Goal: Task Accomplishment & Management: Manage account settings

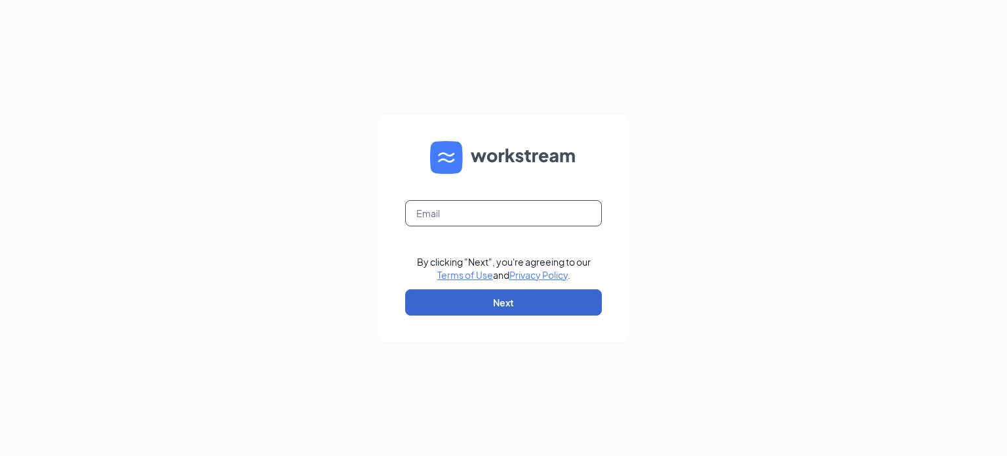
type input "[EMAIL_ADDRESS][DOMAIN_NAME]"
click at [463, 308] on button "Next" at bounding box center [503, 302] width 197 height 26
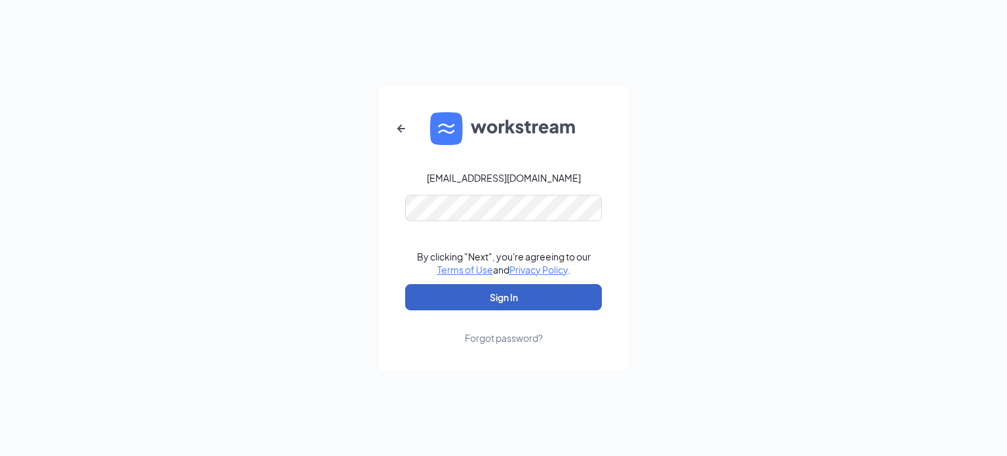
click at [517, 300] on button "Sign In" at bounding box center [503, 297] width 197 height 26
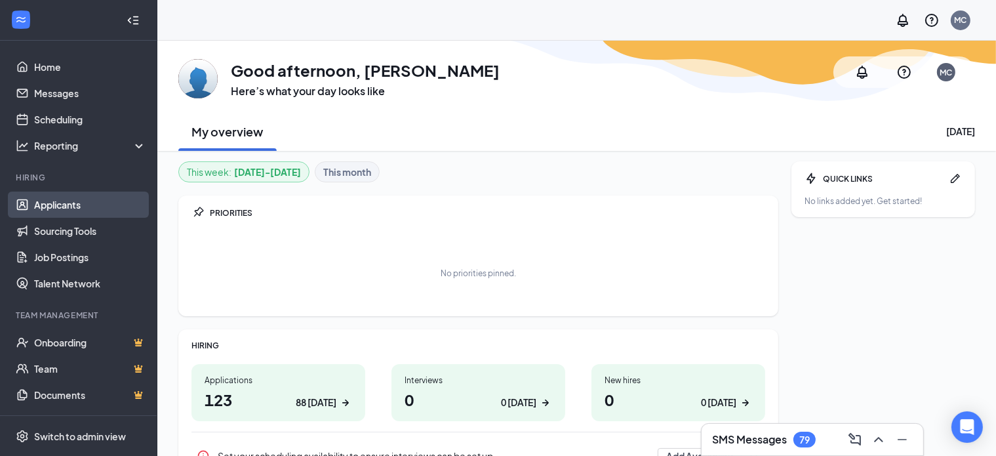
click at [64, 205] on link "Applicants" at bounding box center [90, 204] width 112 height 26
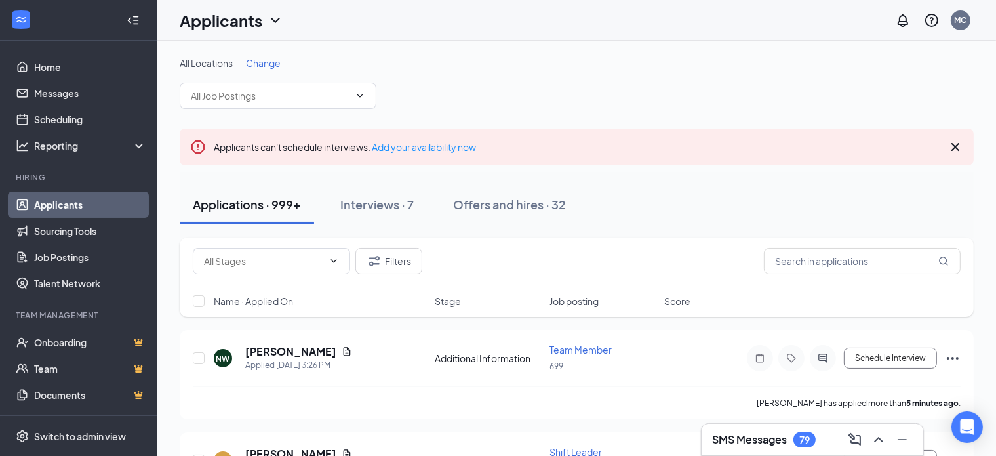
click at [273, 60] on span "Change" at bounding box center [263, 63] width 35 height 12
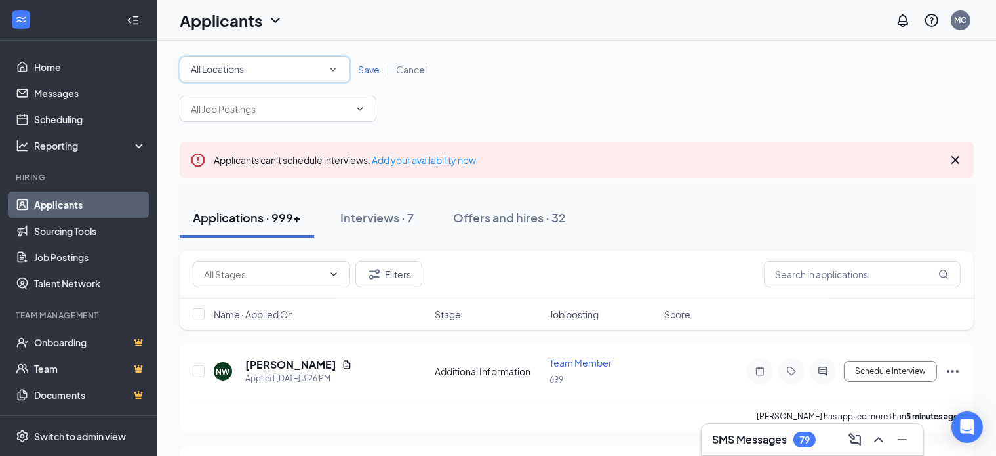
click at [275, 66] on div "All Locations" at bounding box center [265, 70] width 148 height 16
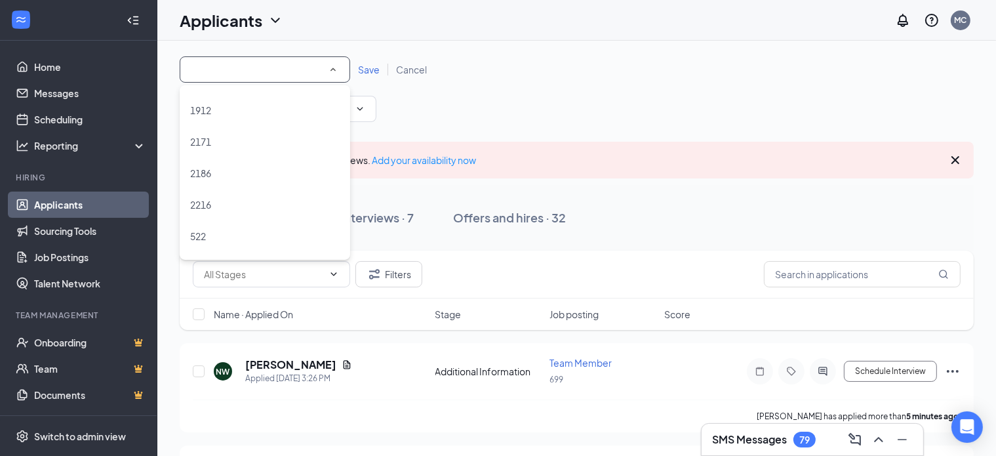
scroll to position [250, 0]
click at [312, 197] on div "2216" at bounding box center [264, 203] width 149 height 16
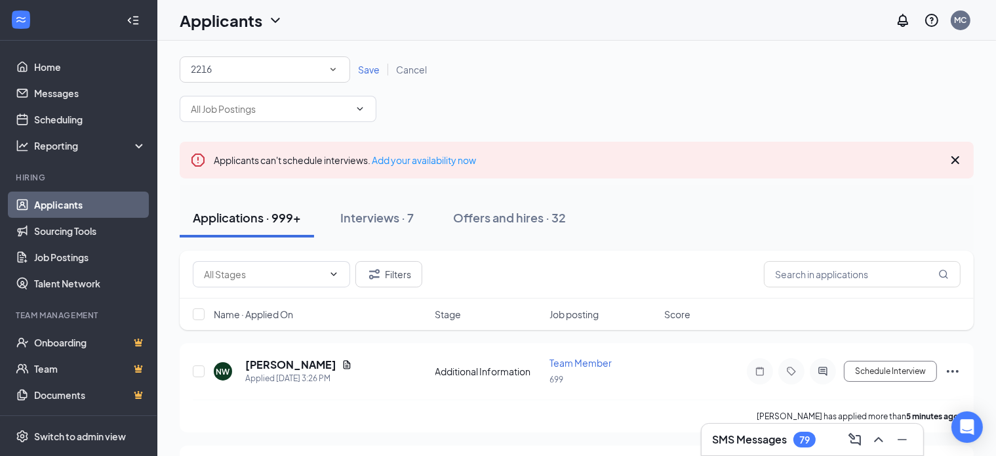
click at [369, 67] on span "Save" at bounding box center [369, 70] width 22 height 12
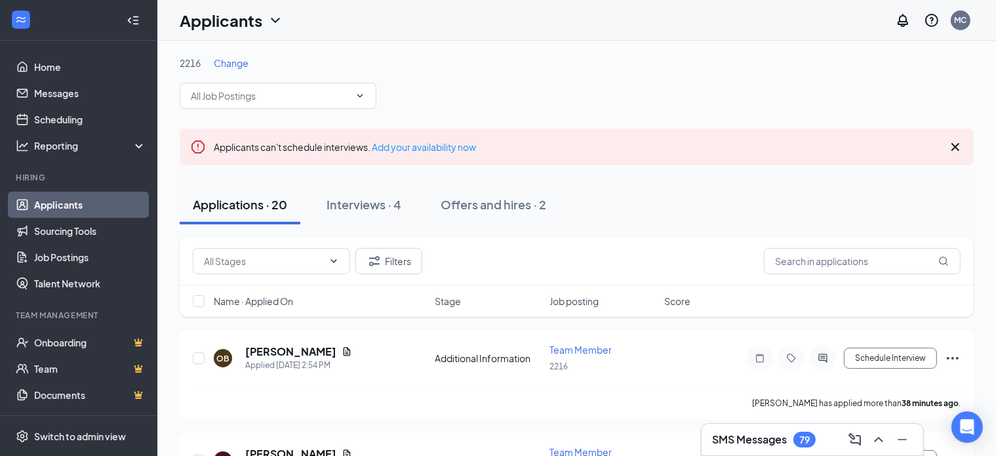
click at [795, 445] on div "SMS Messages 79" at bounding box center [764, 439] width 104 height 16
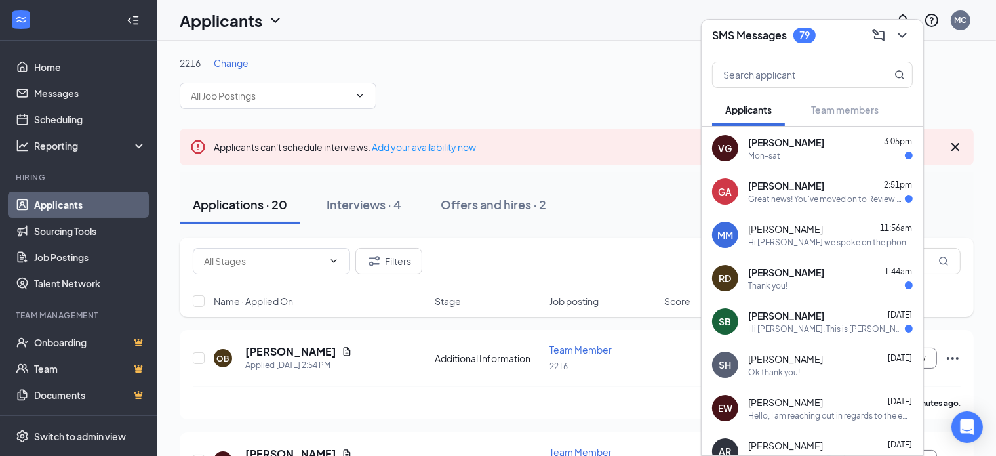
click at [652, 85] on div "2216 Change" at bounding box center [577, 82] width 794 height 52
click at [899, 29] on icon "ChevronDown" at bounding box center [902, 36] width 16 height 16
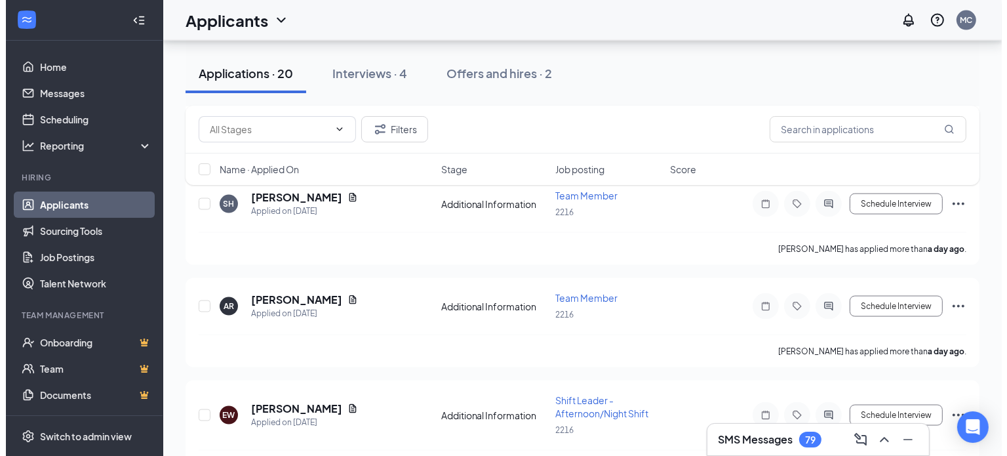
scroll to position [1984, 0]
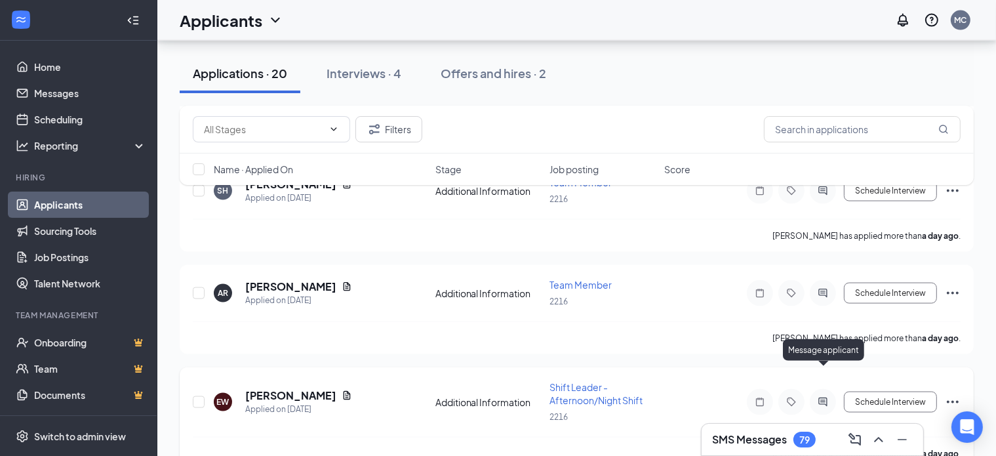
click at [823, 397] on icon "ActiveChat" at bounding box center [823, 402] width 16 height 10
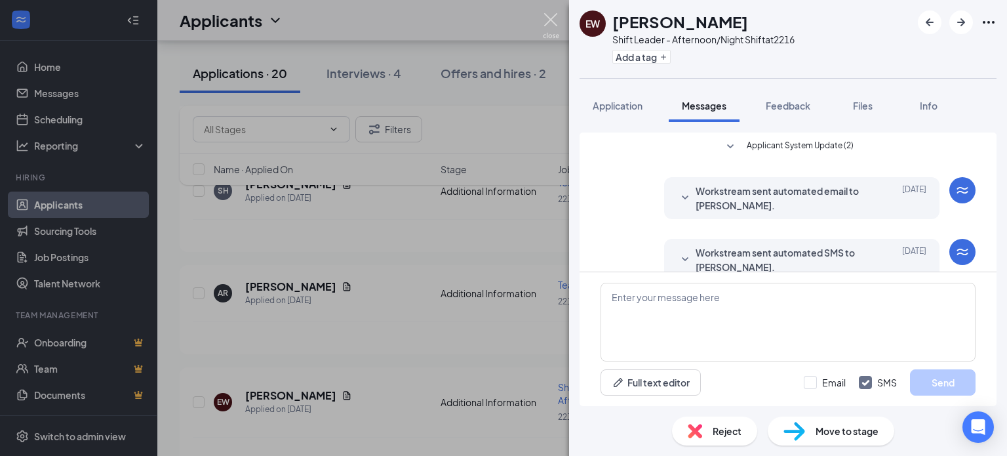
click at [552, 19] on img at bounding box center [551, 26] width 16 height 26
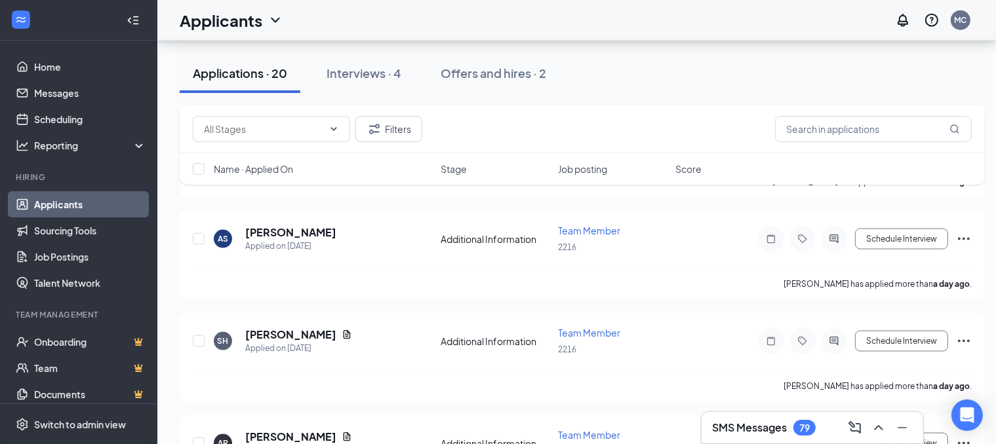
scroll to position [1809, 0]
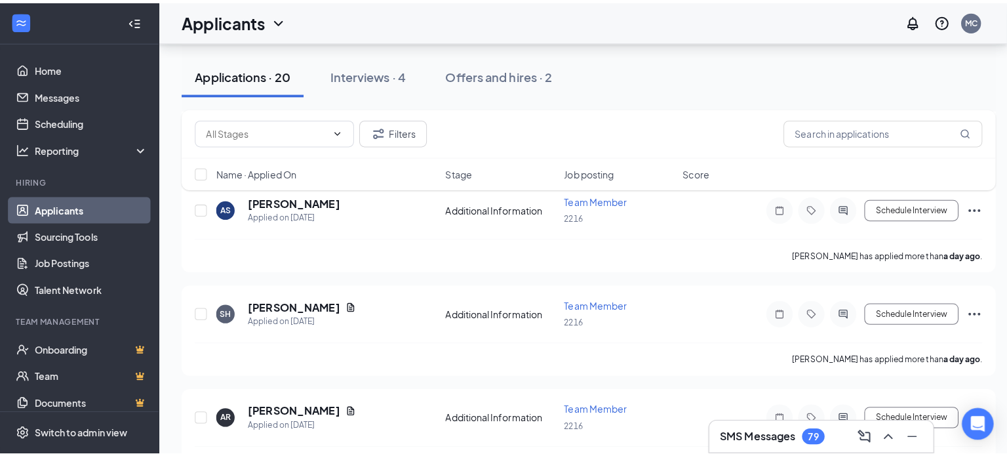
scroll to position [1898, 0]
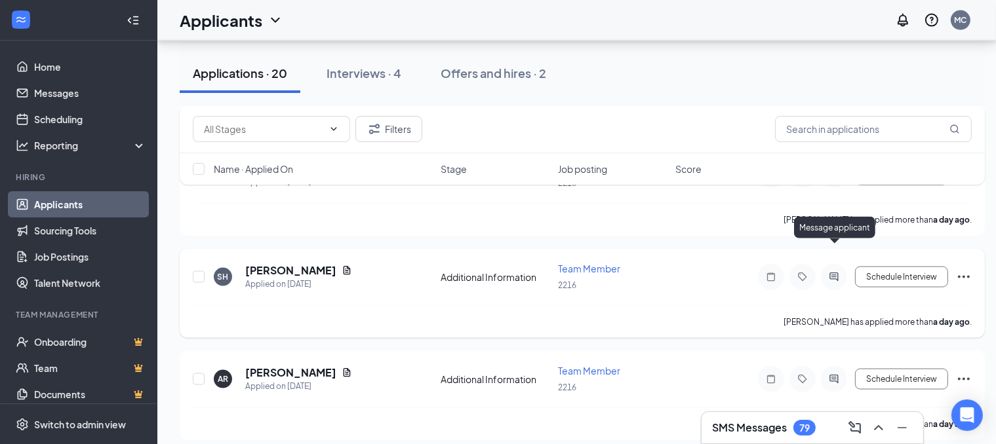
click at [834, 273] on icon "ActiveChat" at bounding box center [833, 277] width 9 height 9
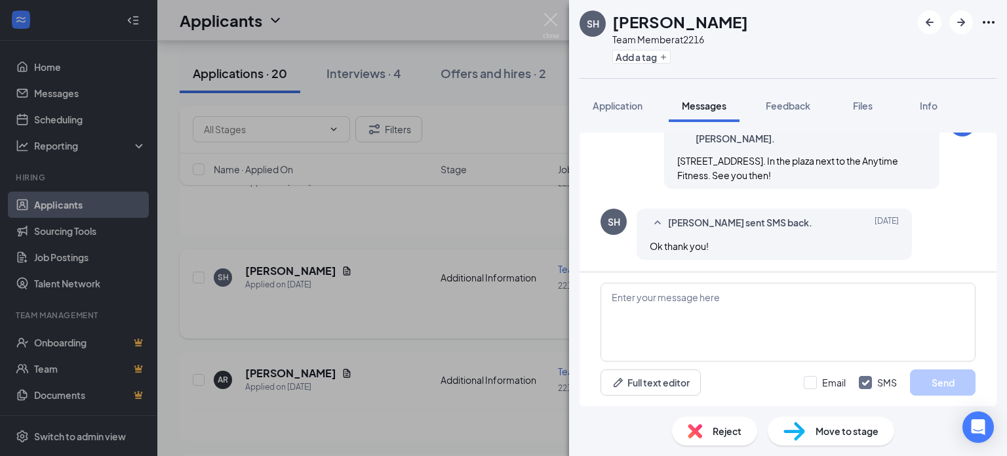
scroll to position [664, 0]
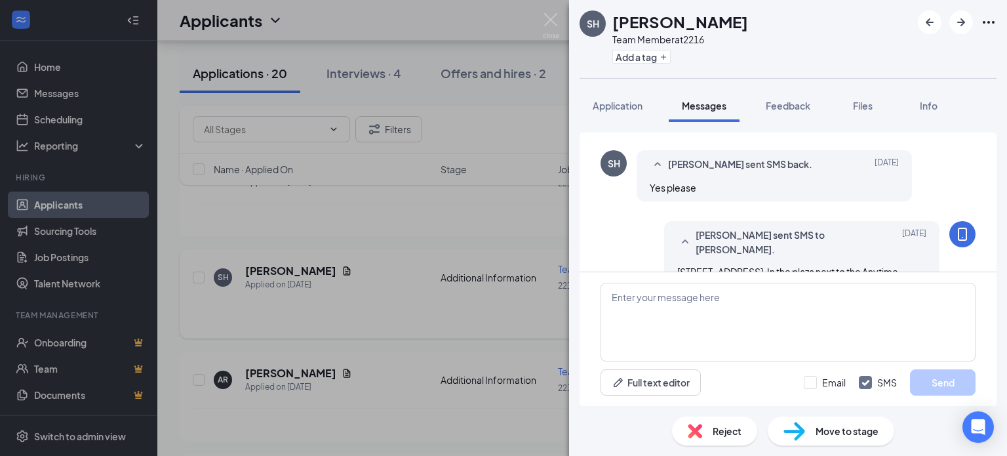
scroll to position [664, 0]
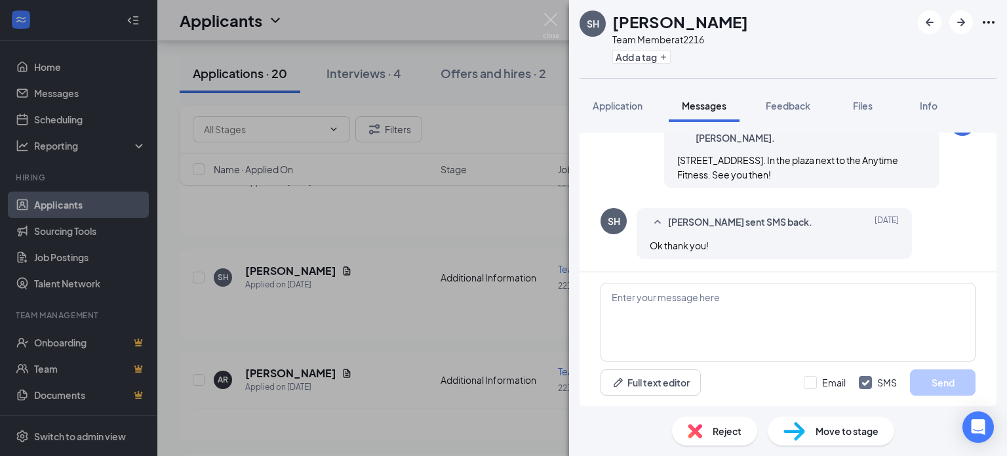
click at [711, 435] on div "Reject" at bounding box center [714, 430] width 85 height 29
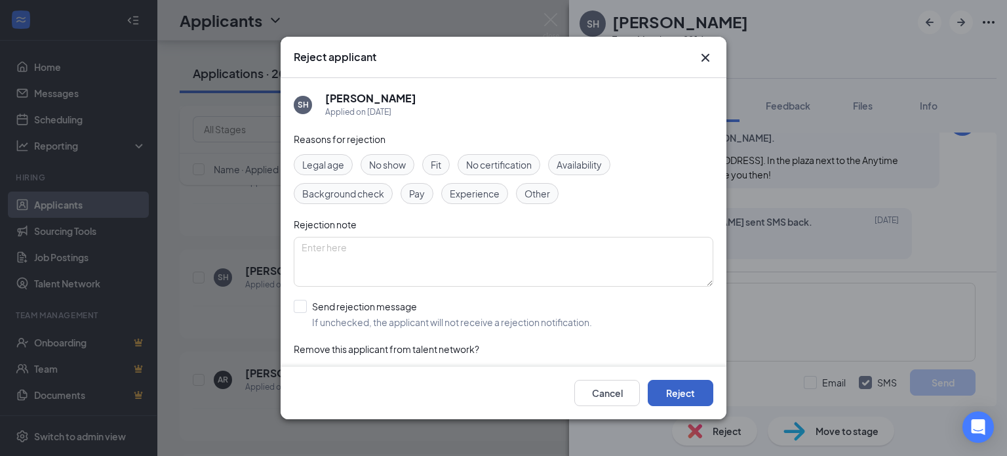
click at [689, 402] on button "Reject" at bounding box center [681, 393] width 66 height 26
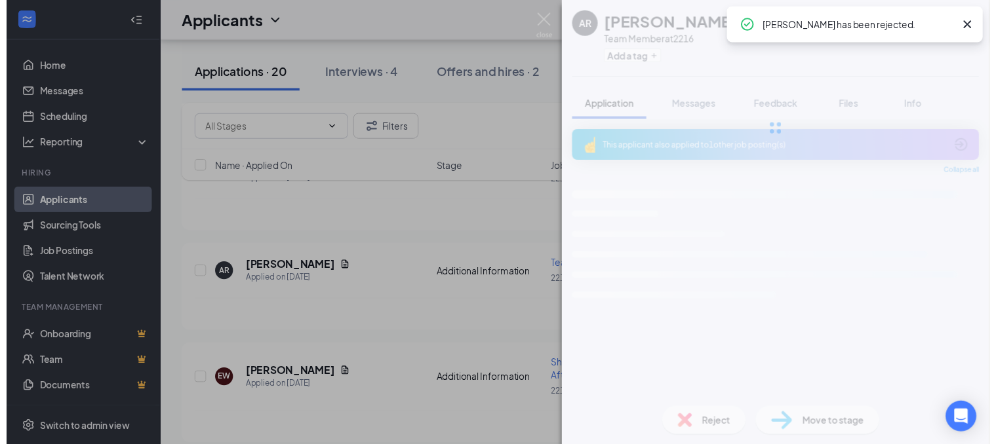
scroll to position [1883, 0]
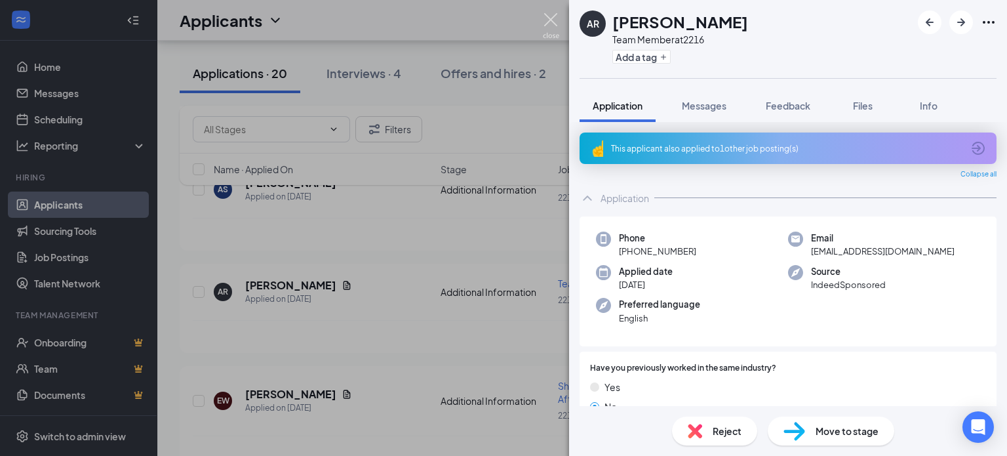
click at [551, 21] on img at bounding box center [551, 26] width 16 height 26
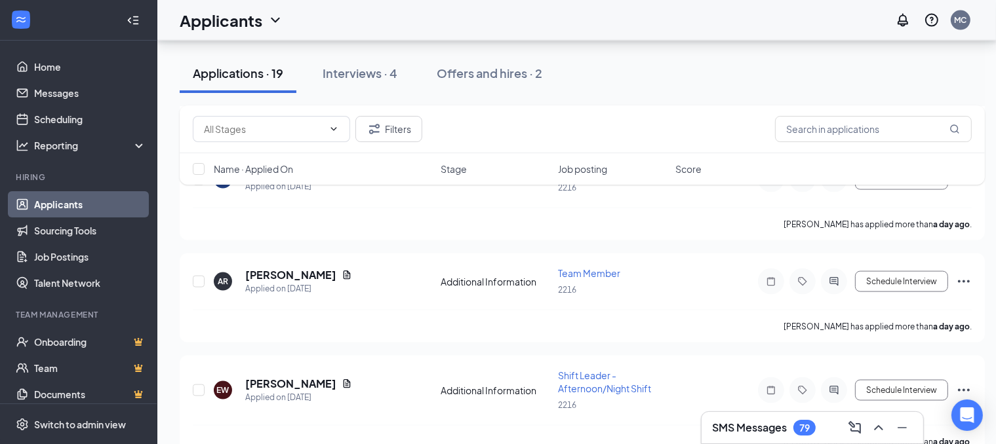
scroll to position [1894, 0]
click at [831, 384] on icon "ActiveChat" at bounding box center [834, 389] width 16 height 10
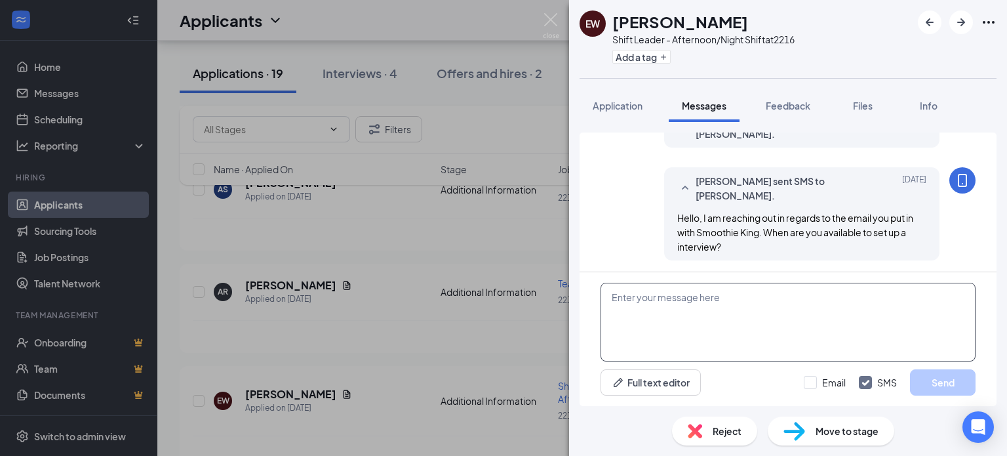
scroll to position [134, 0]
click at [714, 222] on div "Hello, I am reaching out in regards to the email you put in with Smoothie King.…" at bounding box center [801, 230] width 249 height 43
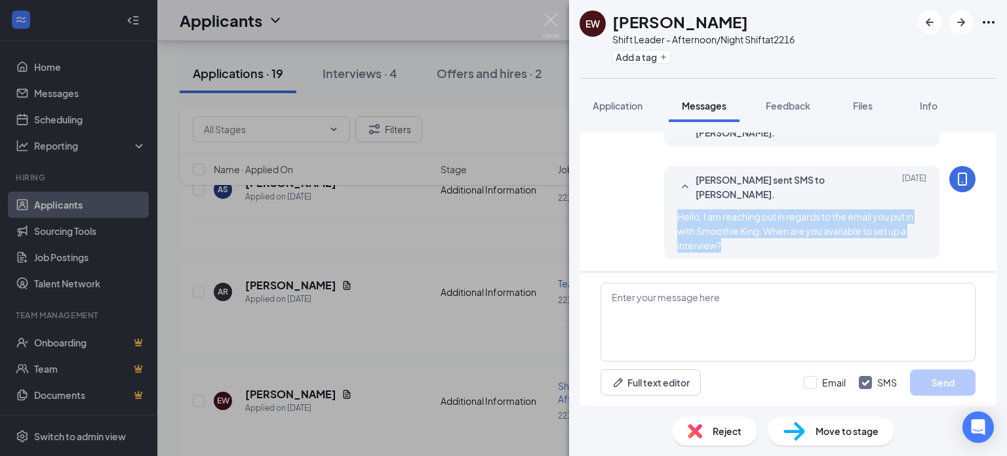
click at [714, 222] on div "Hello, I am reaching out in regards to the email you put in with Smoothie King.…" at bounding box center [801, 230] width 249 height 43
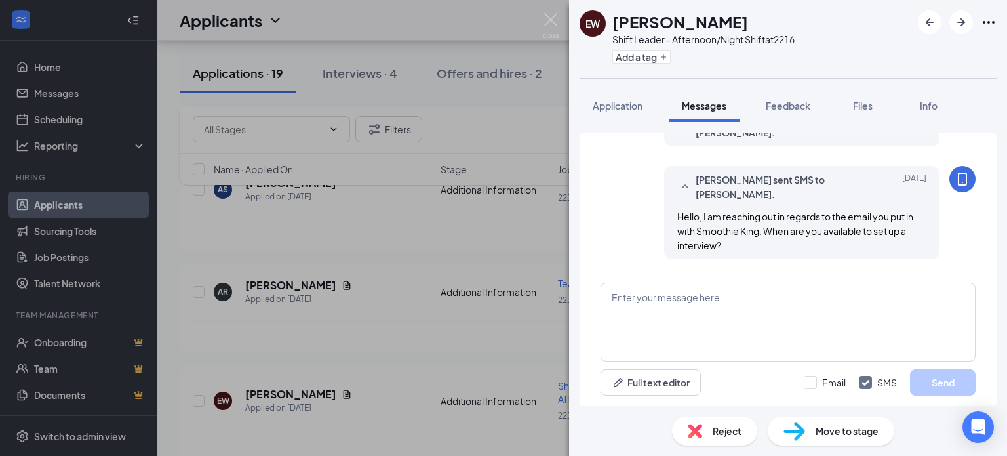
click at [724, 442] on div "Reject" at bounding box center [714, 430] width 85 height 29
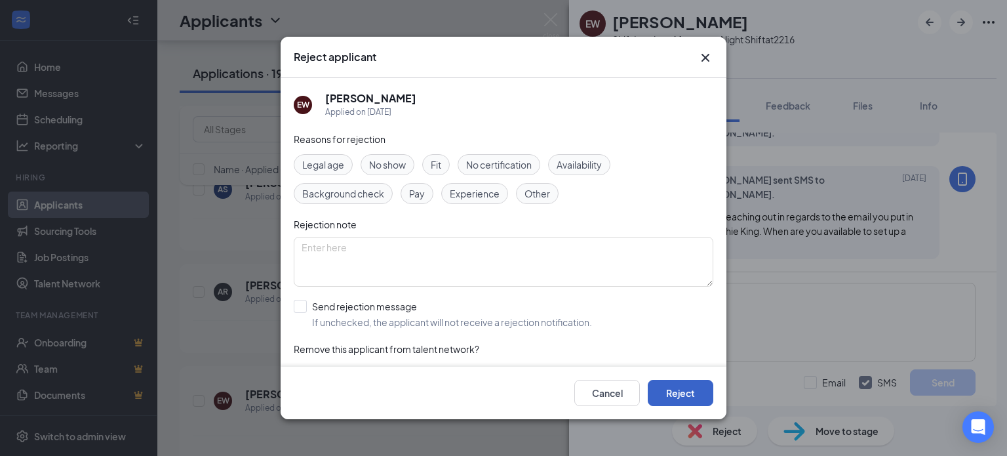
click at [679, 387] on button "Reject" at bounding box center [681, 393] width 66 height 26
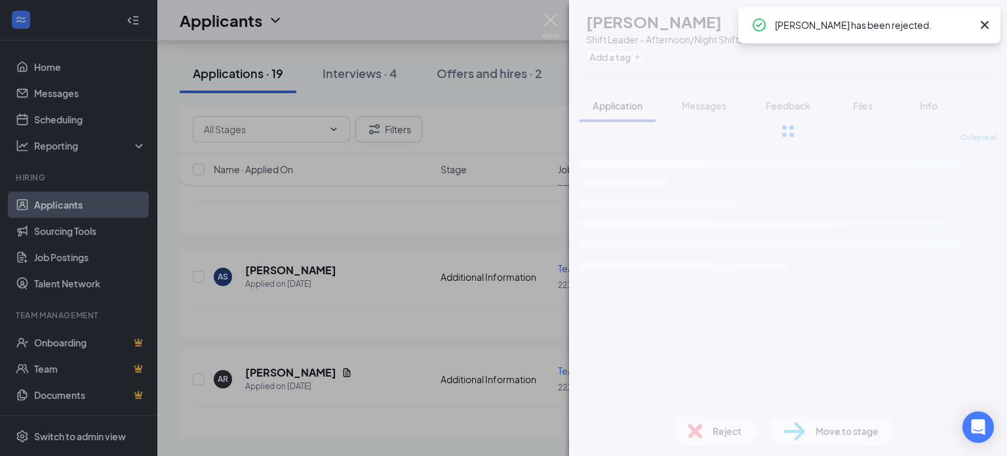
scroll to position [1770, 0]
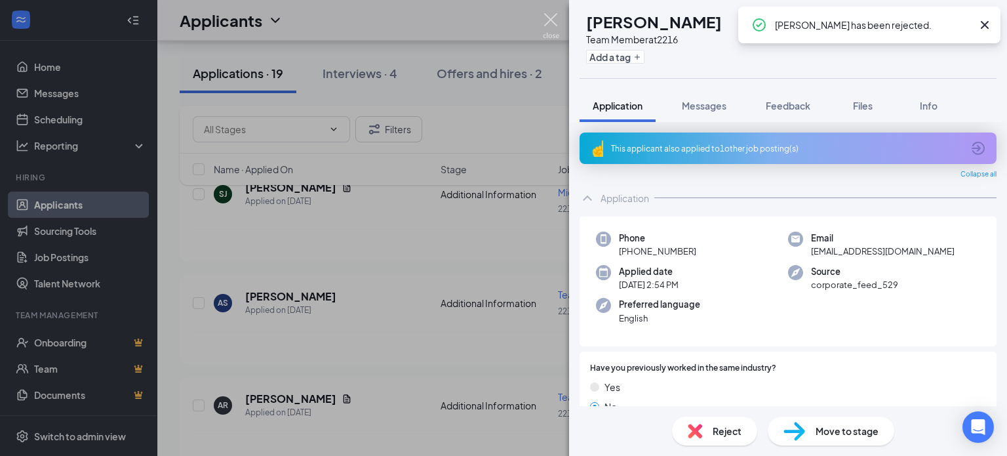
click at [557, 14] on img at bounding box center [551, 26] width 16 height 26
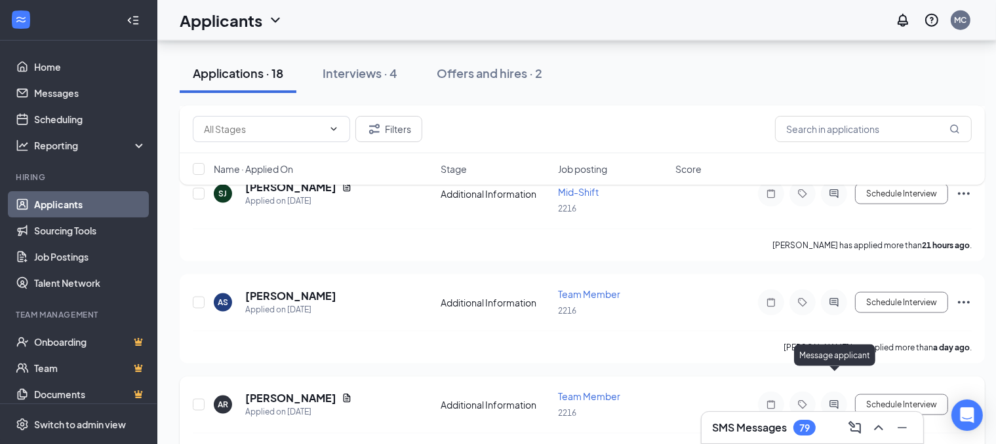
click at [829, 400] on icon "ActiveChat" at bounding box center [834, 405] width 16 height 10
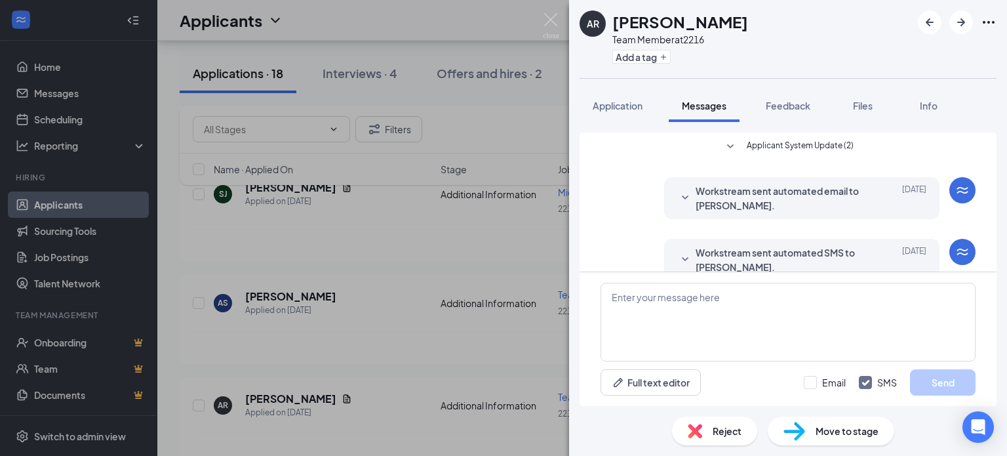
scroll to position [172, 0]
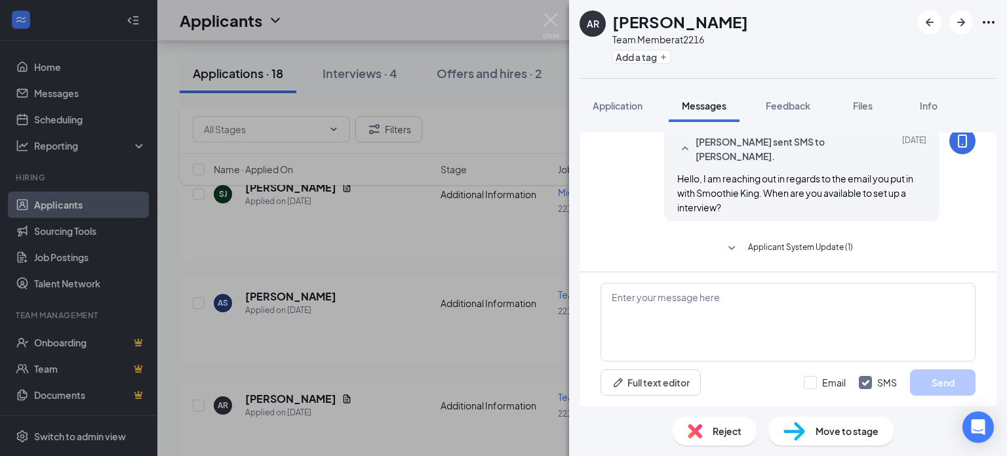
click at [711, 446] on div "Reject Move to stage" at bounding box center [788, 431] width 438 height 50
click at [708, 429] on div "Reject" at bounding box center [714, 430] width 85 height 29
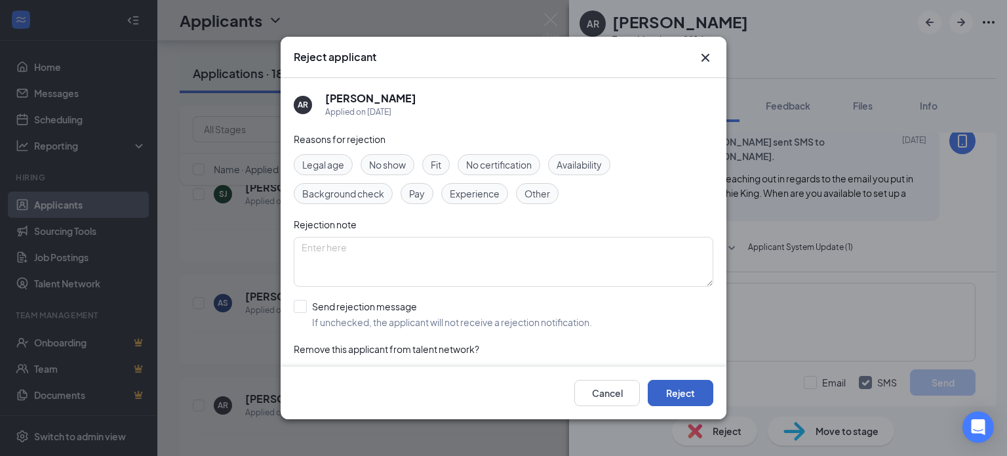
click at [701, 401] on button "Reject" at bounding box center [681, 393] width 66 height 26
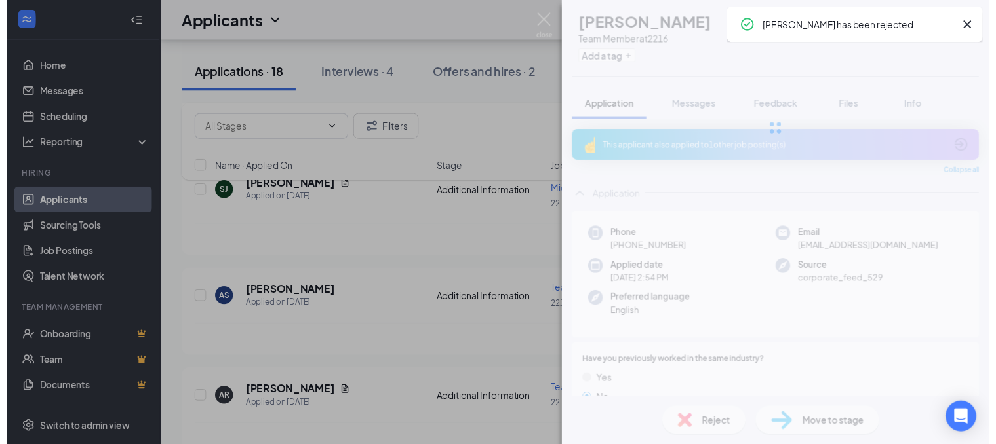
scroll to position [1668, 0]
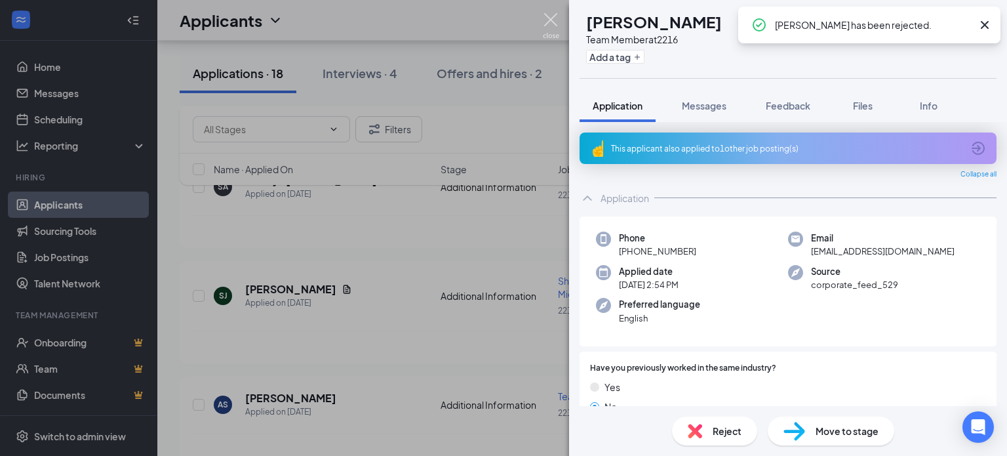
click at [551, 17] on img at bounding box center [551, 26] width 16 height 26
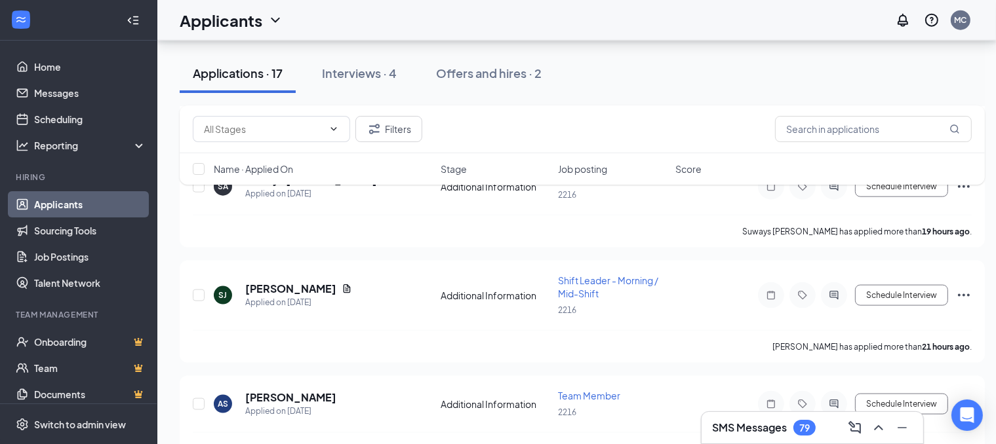
scroll to position [1679, 0]
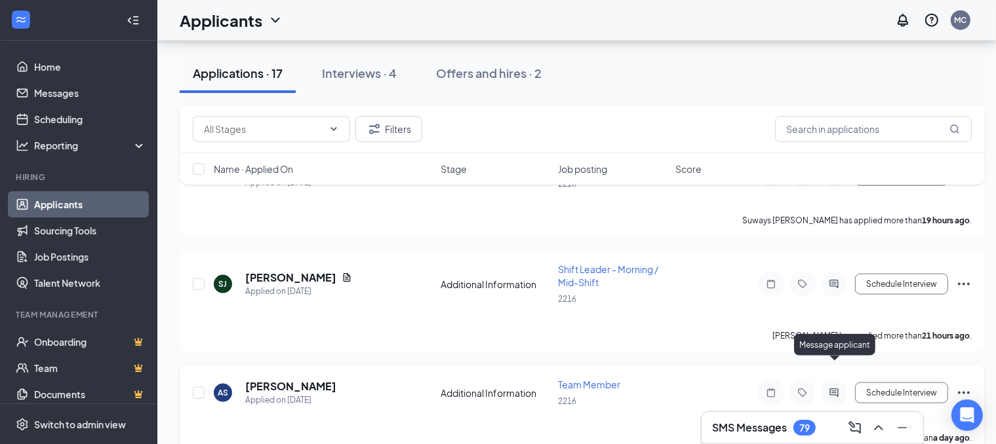
click at [834, 389] on icon "ActiveChat" at bounding box center [833, 393] width 9 height 9
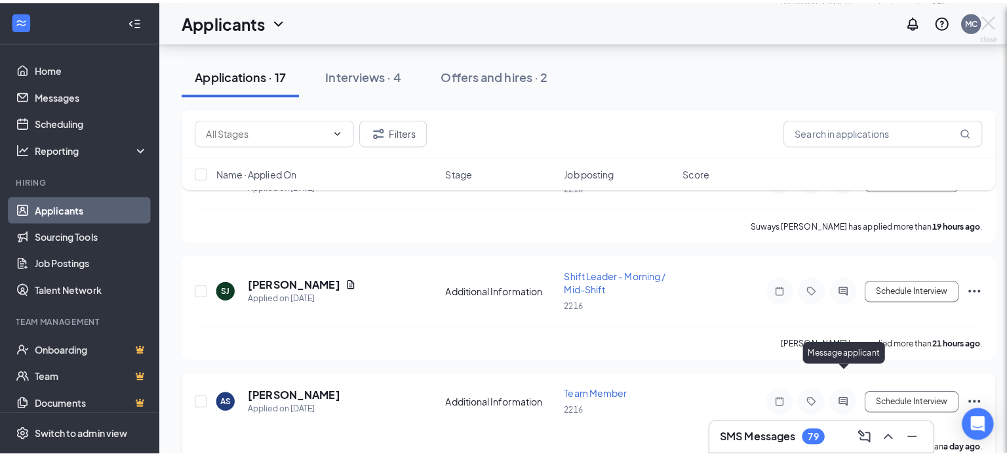
scroll to position [1668, 0]
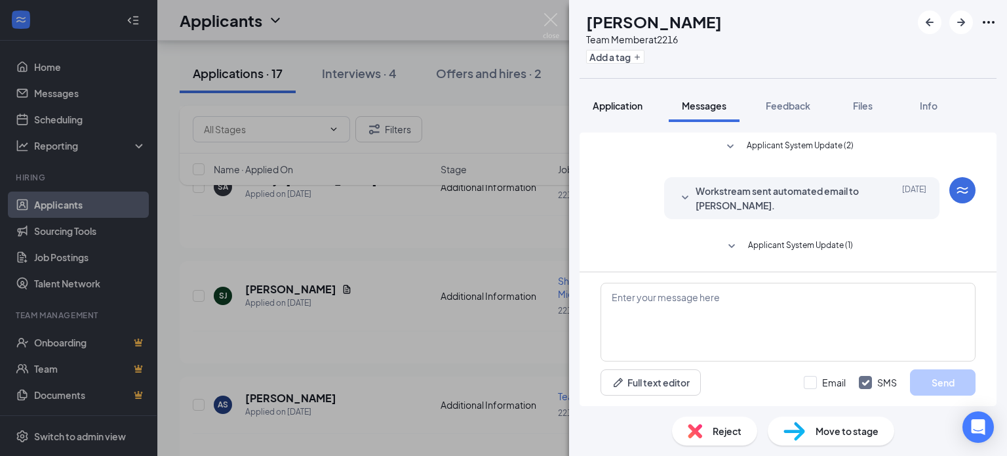
click at [603, 107] on span "Application" at bounding box center [618, 106] width 50 height 12
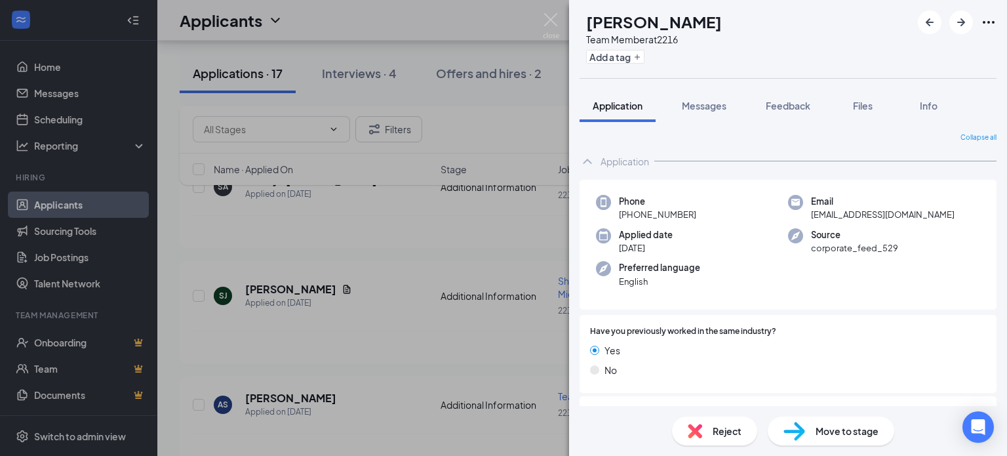
click at [985, 167] on div "Collapse all Application Phone [PHONE_NUMBER] Email [EMAIL_ADDRESS][DOMAIN_NAME…" at bounding box center [788, 264] width 438 height 284
click at [559, 28] on div "AS [PERSON_NAME] Team Member at 2216 Add a tag Application Messages Feedback Fi…" at bounding box center [503, 228] width 1007 height 456
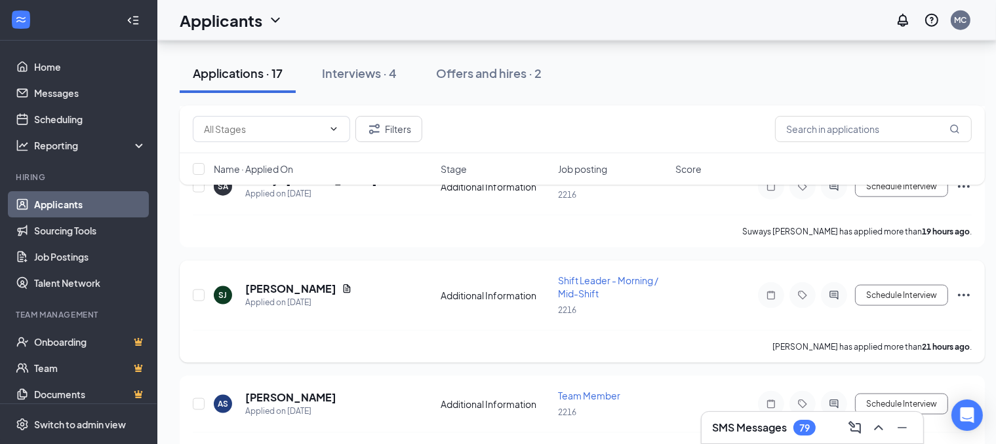
click at [836, 283] on div at bounding box center [834, 296] width 26 height 26
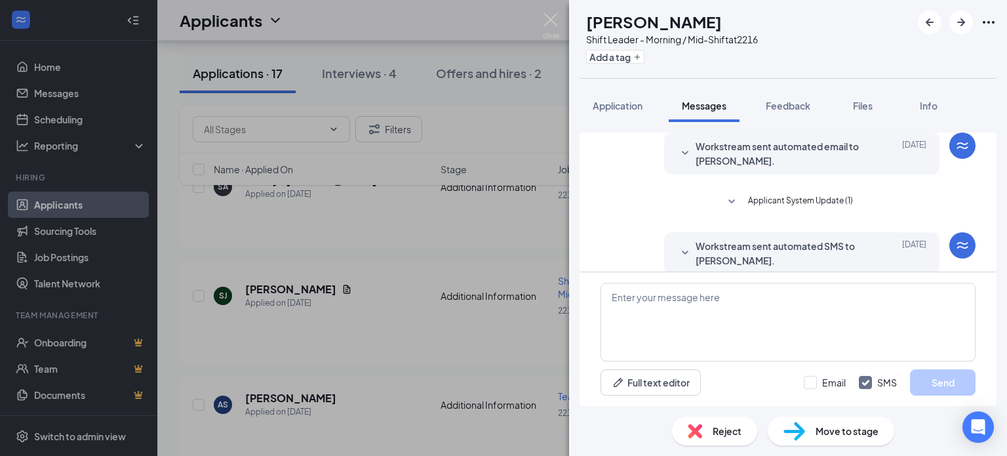
scroll to position [60, 0]
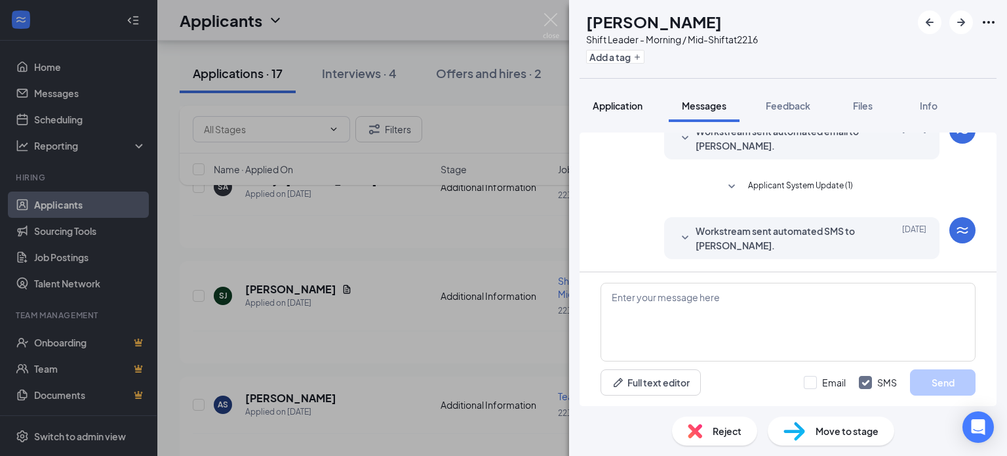
click at [626, 111] on div "Application" at bounding box center [618, 105] width 50 height 13
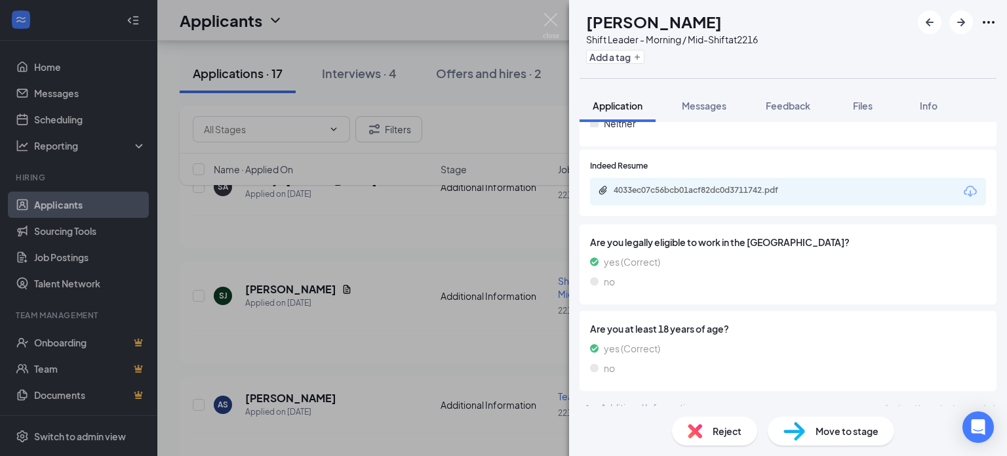
scroll to position [461, 0]
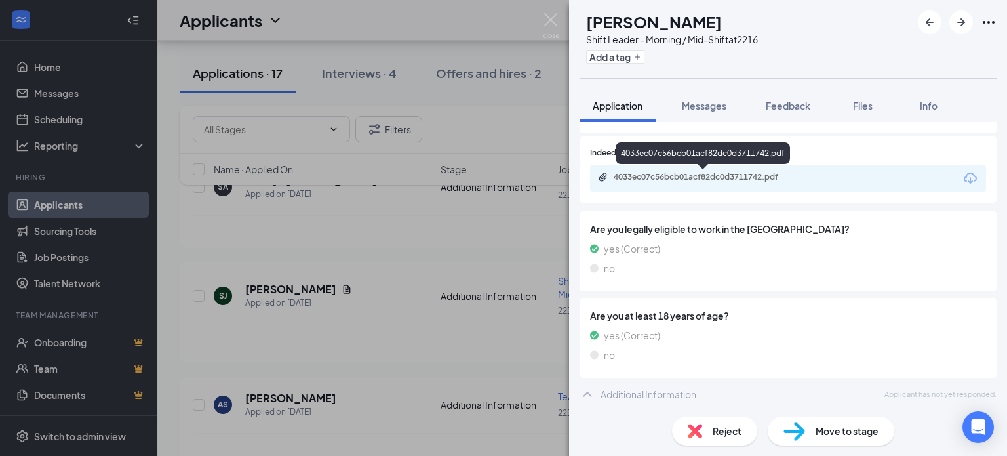
click at [669, 175] on div "4033ec07c56bcb01acf82dc0d3711742.pdf" at bounding box center [706, 177] width 184 height 10
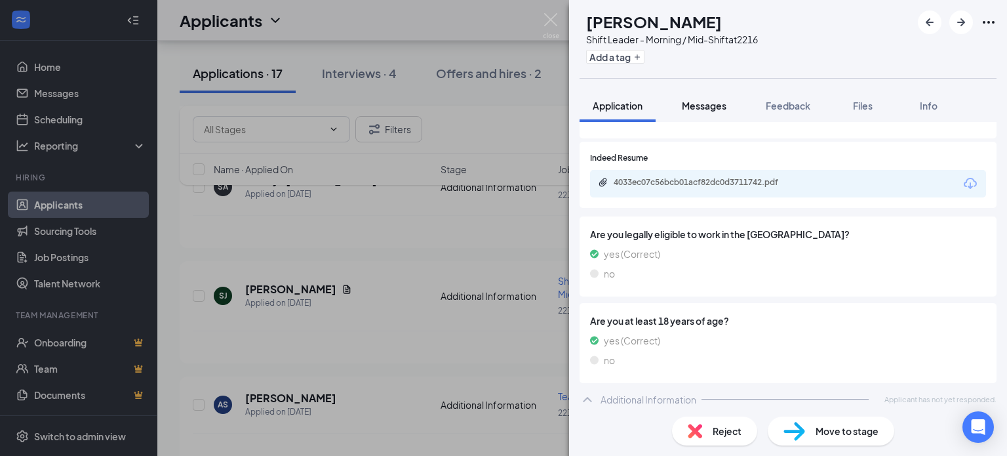
click at [700, 94] on button "Messages" at bounding box center [704, 105] width 71 height 33
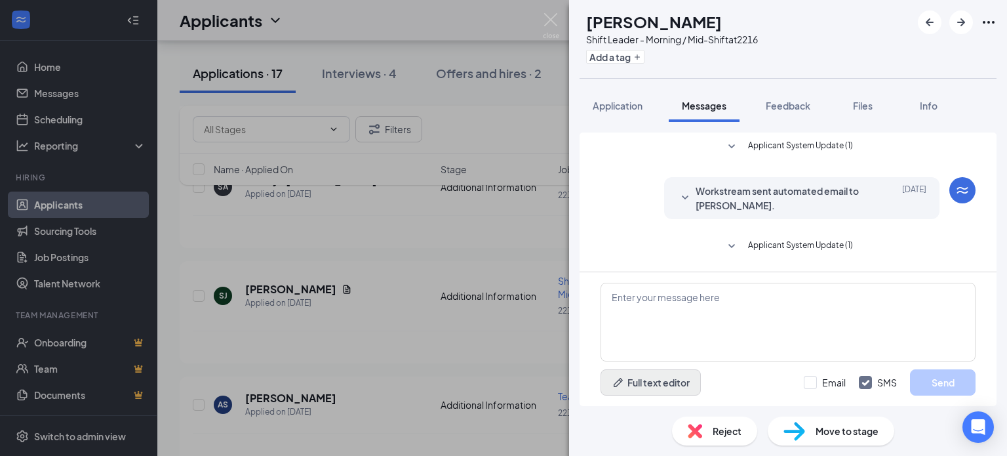
scroll to position [60, 0]
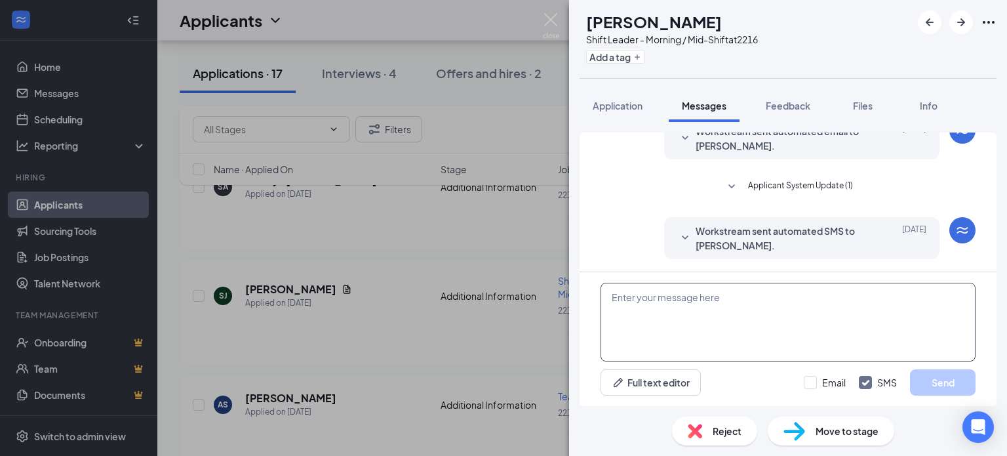
click at [625, 323] on textarea at bounding box center [787, 322] width 375 height 79
paste textarea "Hello, I am reaching out in regards to the email you put in with Smoothie King.…"
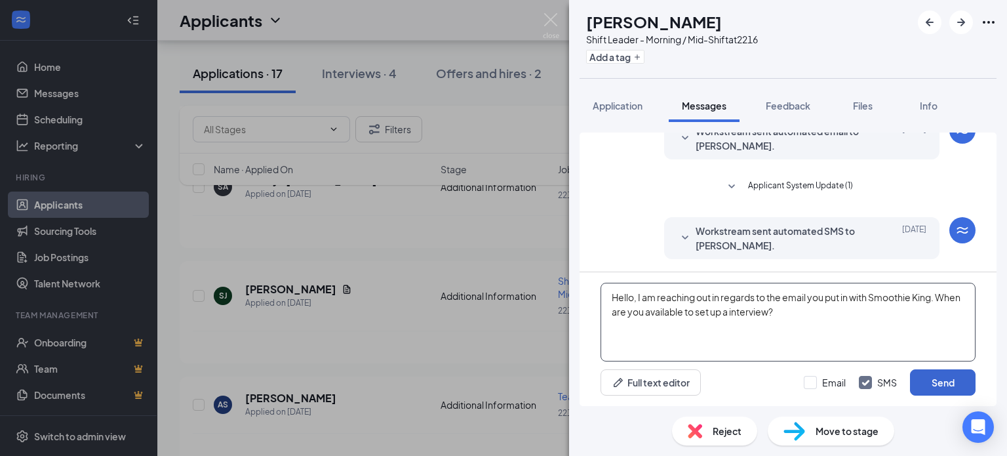
type textarea "Hello, I am reaching out in regards to the email you put in with Smoothie King.…"
click at [916, 377] on button "Send" at bounding box center [943, 382] width 66 height 26
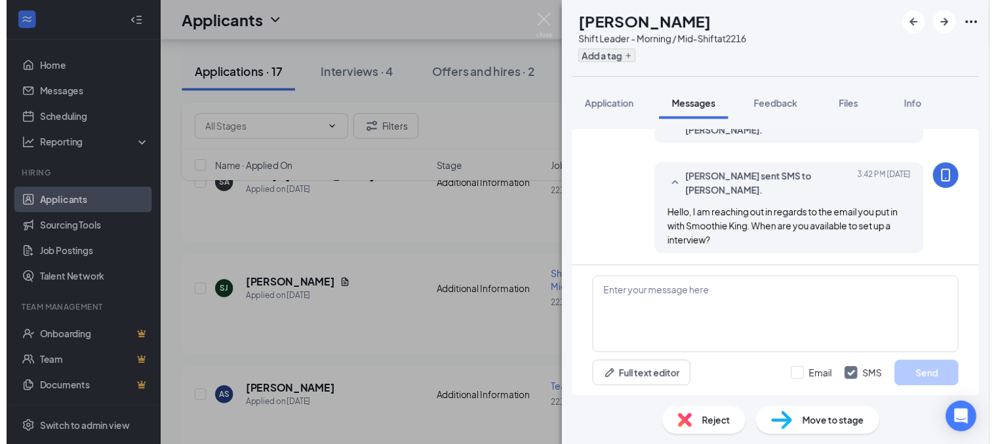
scroll to position [172, 0]
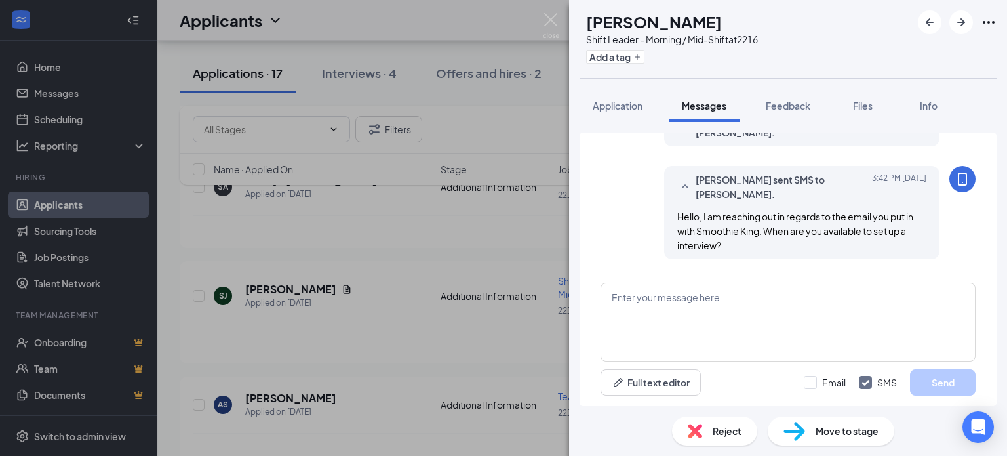
click at [540, 15] on div "SJ [PERSON_NAME] Leader - Morning / Mid-Shift at 2216 Add a tag Application Mes…" at bounding box center [503, 228] width 1007 height 456
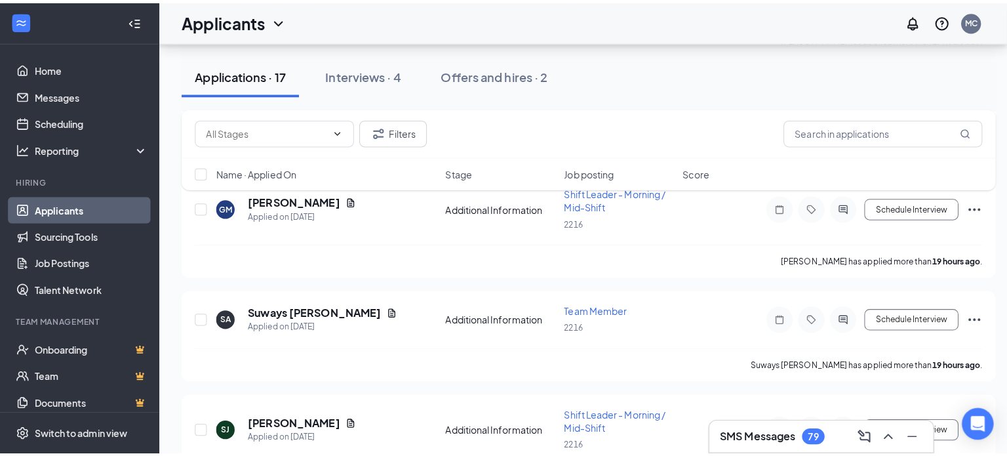
scroll to position [1537, 0]
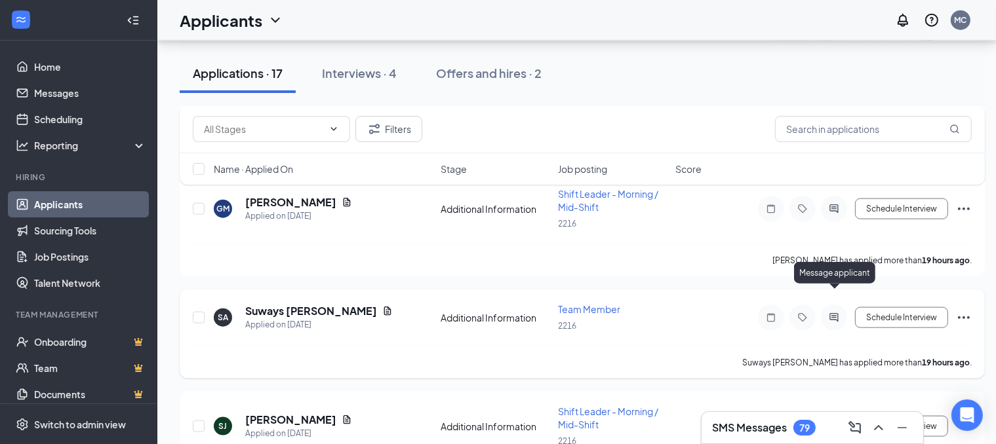
click at [835, 313] on icon "ActiveChat" at bounding box center [833, 317] width 9 height 9
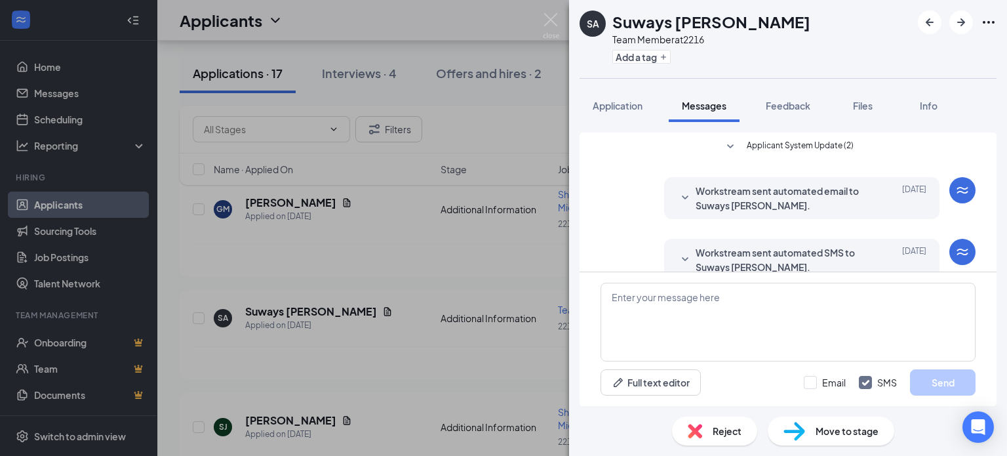
scroll to position [60, 0]
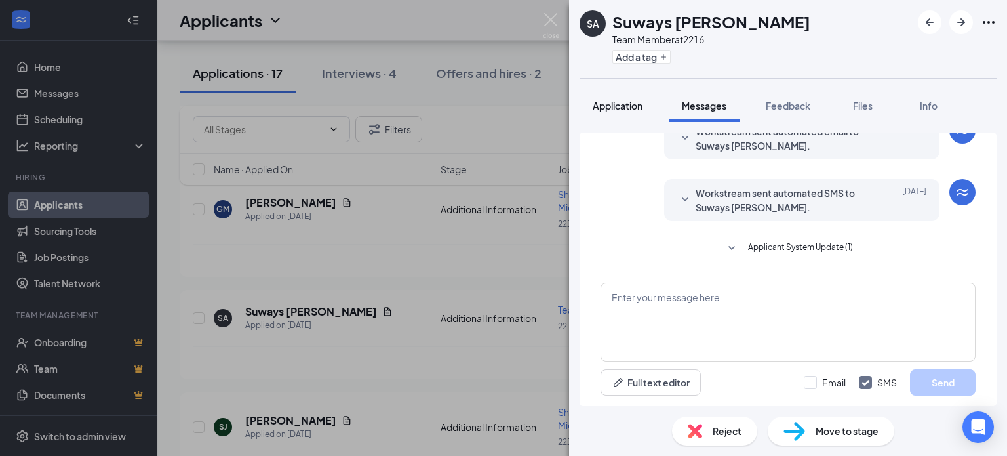
click at [624, 100] on span "Application" at bounding box center [618, 106] width 50 height 12
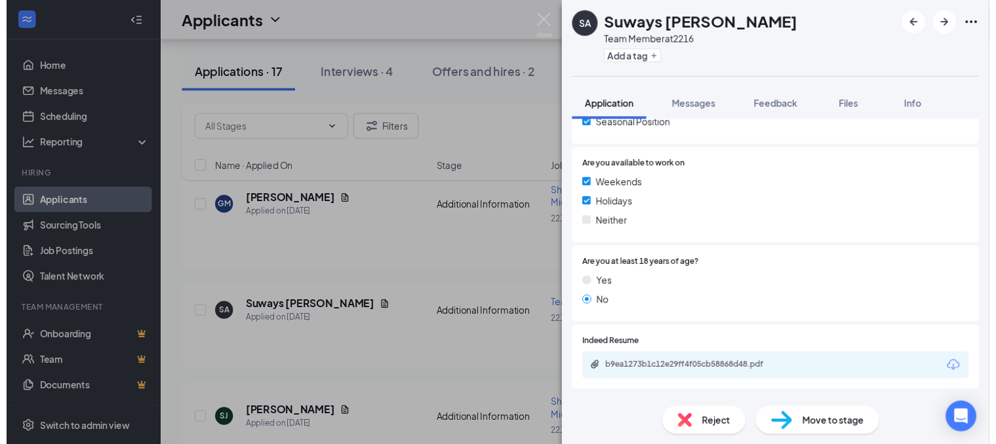
scroll to position [354, 0]
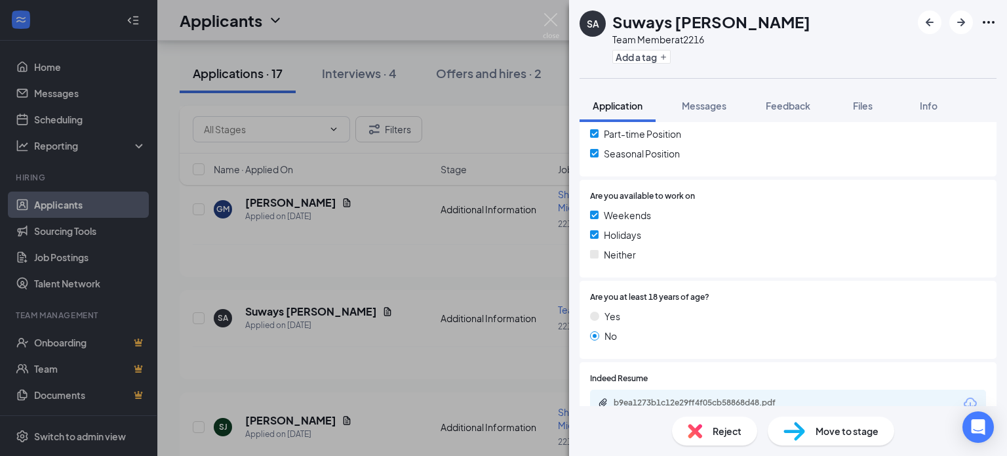
click at [560, 15] on div "SA Suways [PERSON_NAME] Team Member at 2216 Add a tag Application Messages Feed…" at bounding box center [503, 228] width 1007 height 456
click at [558, 18] on img at bounding box center [551, 26] width 16 height 26
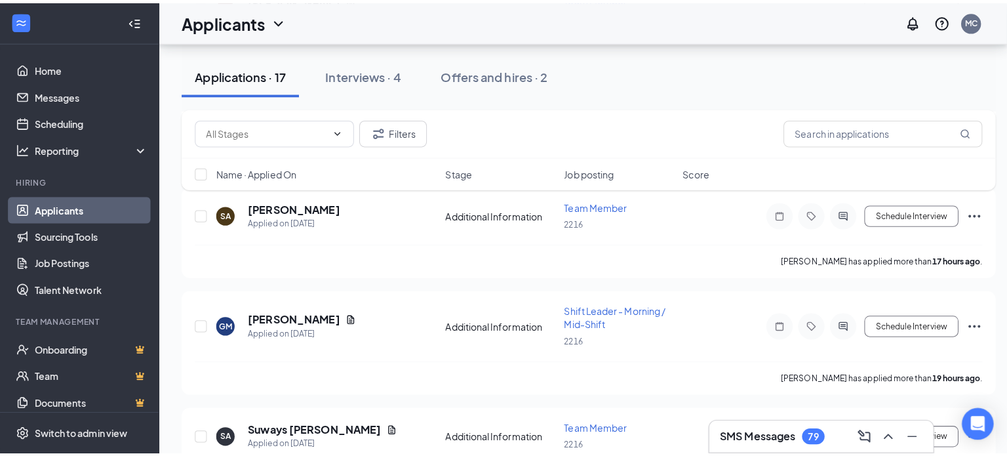
scroll to position [1422, 0]
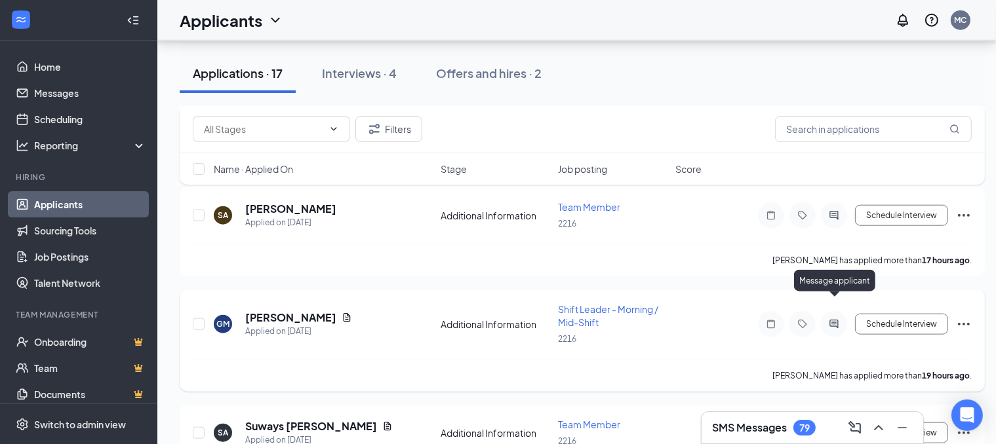
click at [836, 320] on icon "ActiveChat" at bounding box center [833, 324] width 9 height 9
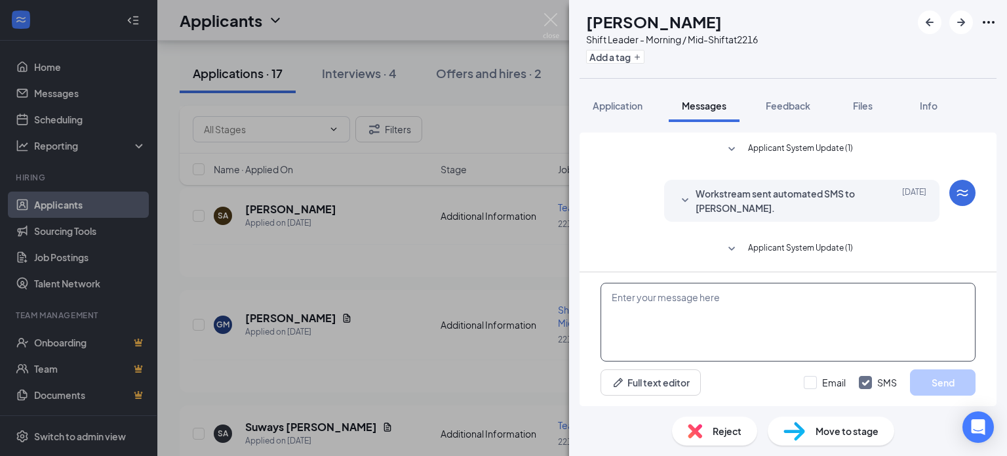
scroll to position [98, 0]
click at [617, 111] on div "Application" at bounding box center [618, 105] width 50 height 13
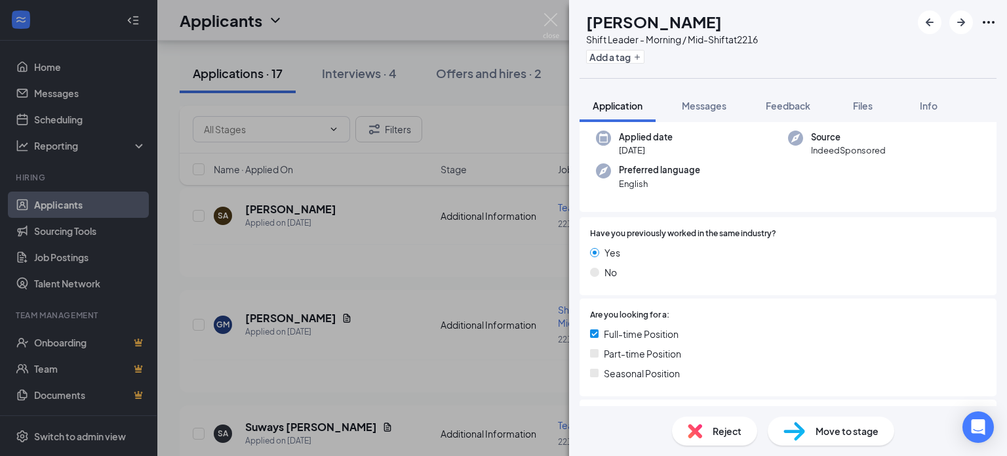
scroll to position [32, 0]
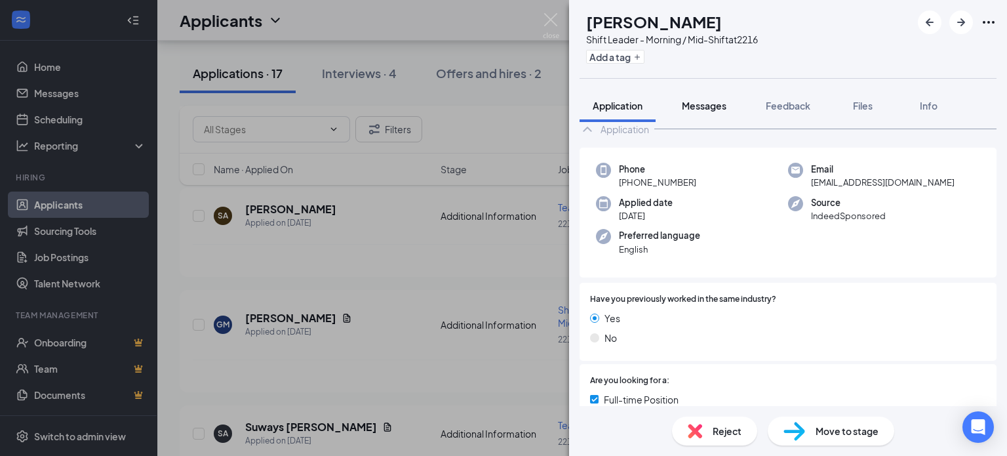
click at [710, 104] on span "Messages" at bounding box center [704, 106] width 45 height 12
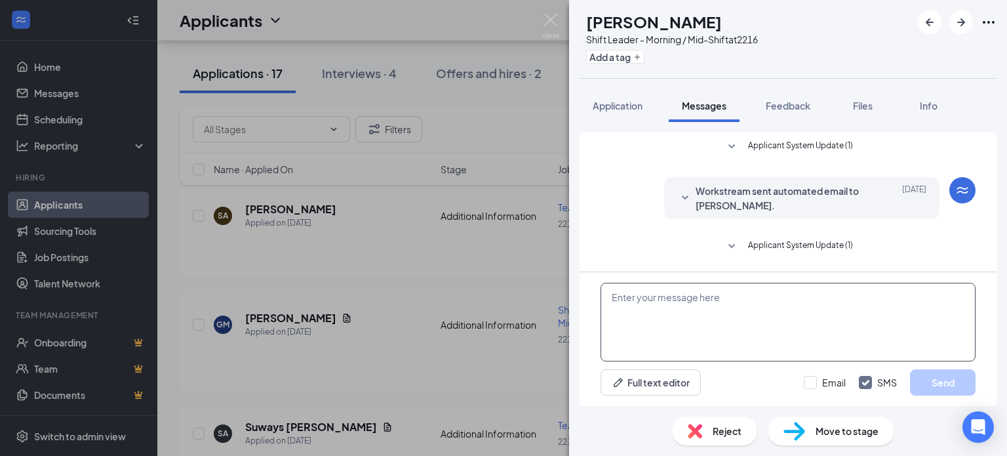
scroll to position [98, 0]
click at [642, 302] on textarea at bounding box center [787, 322] width 375 height 79
paste textarea "Hello, I am reaching out in regards to the email you put in with Smoothie King.…"
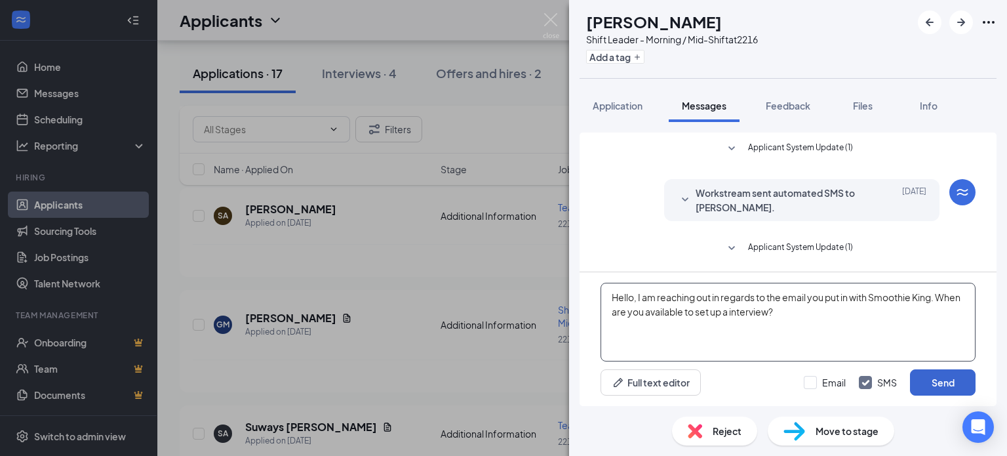
type textarea "Hello, I am reaching out in regards to the email you put in with Smoothie King.…"
click at [948, 383] on button "Send" at bounding box center [943, 382] width 66 height 26
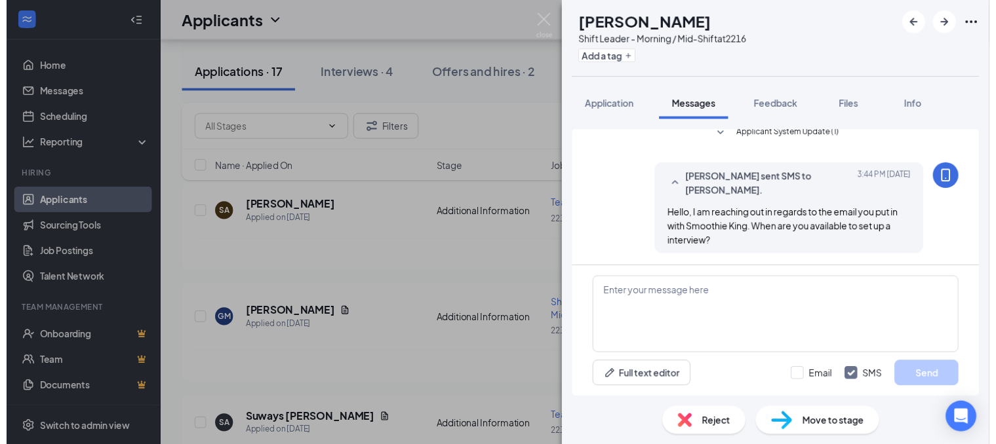
scroll to position [210, 0]
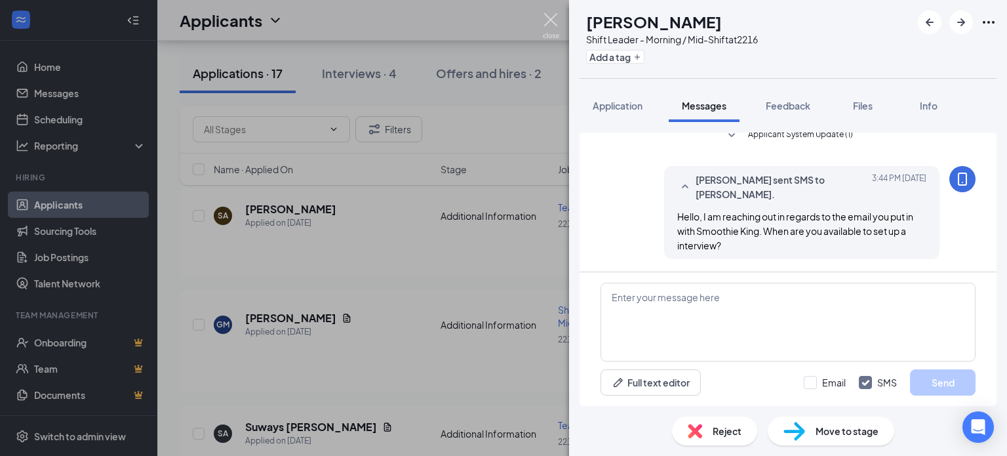
click at [556, 20] on img at bounding box center [551, 26] width 16 height 26
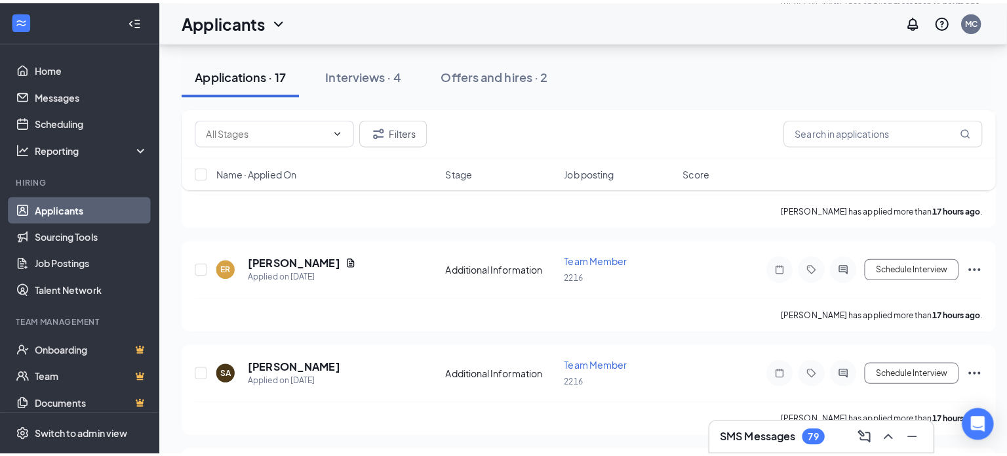
scroll to position [1253, 0]
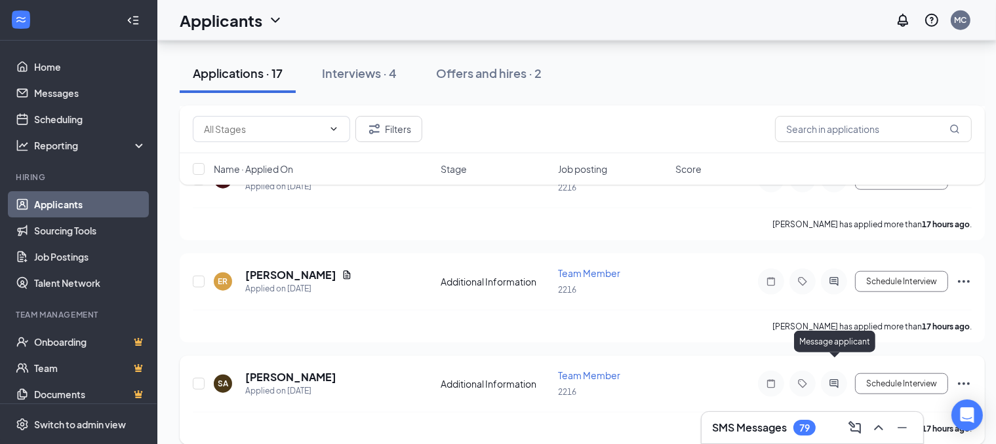
click at [834, 379] on icon "ActiveChat" at bounding box center [834, 384] width 16 height 10
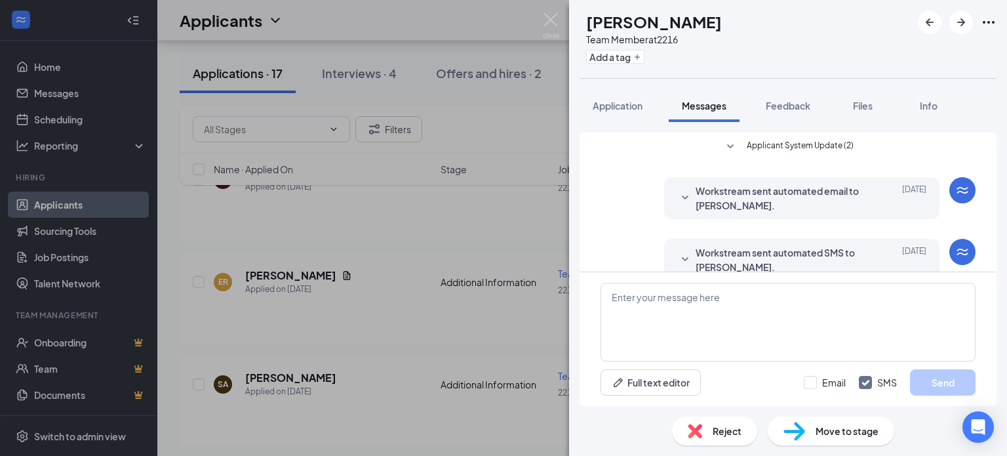
scroll to position [22, 0]
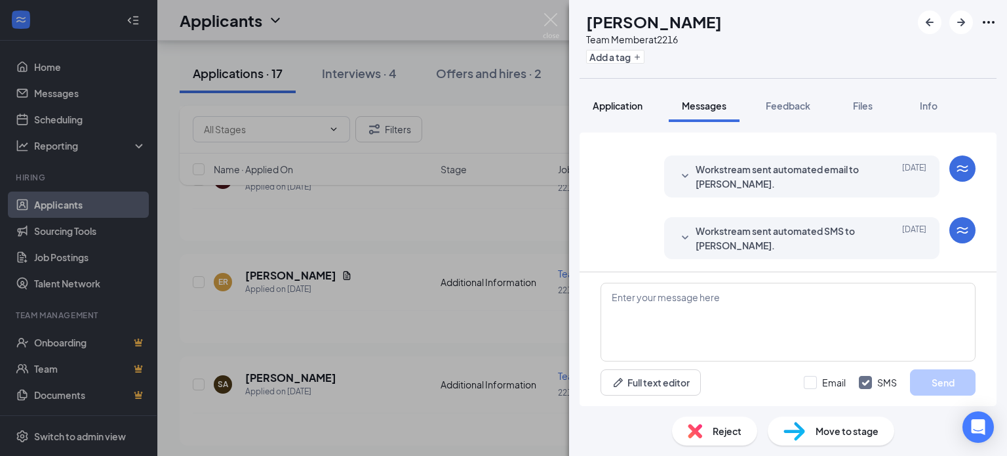
click at [628, 103] on span "Application" at bounding box center [618, 106] width 50 height 12
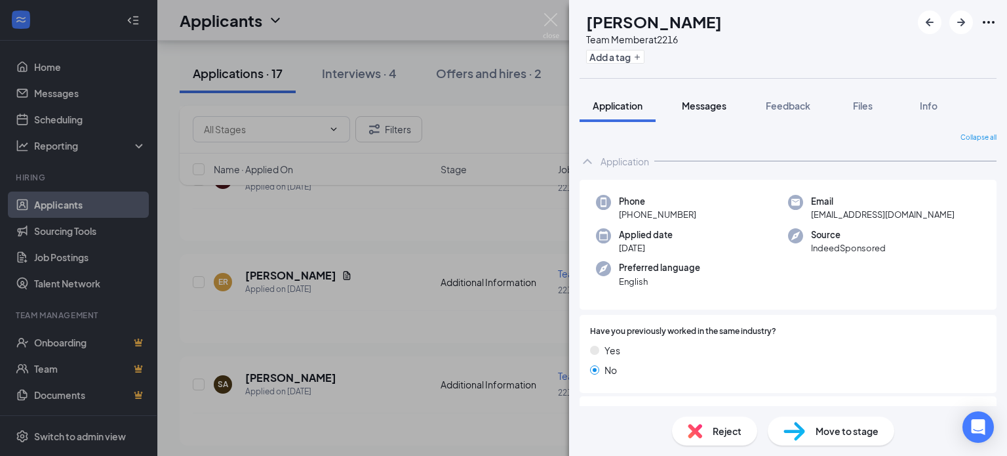
click at [696, 110] on span "Messages" at bounding box center [704, 106] width 45 height 12
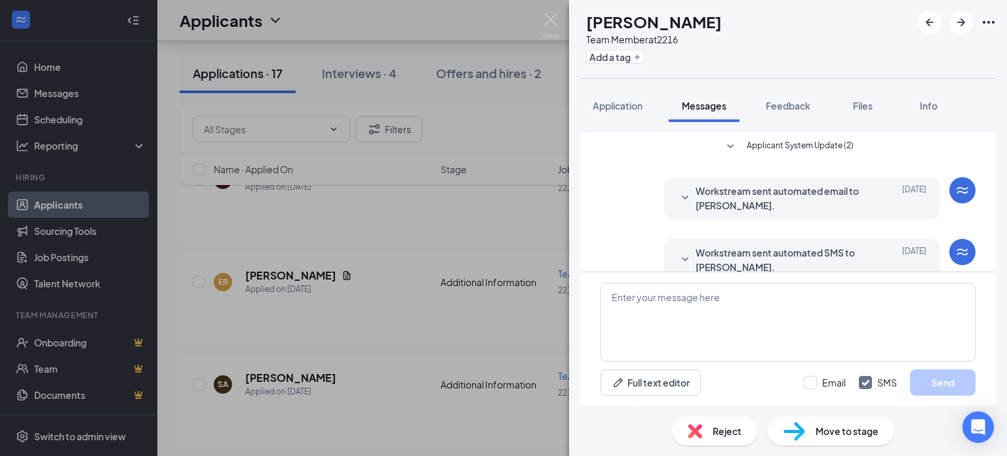
scroll to position [22, 0]
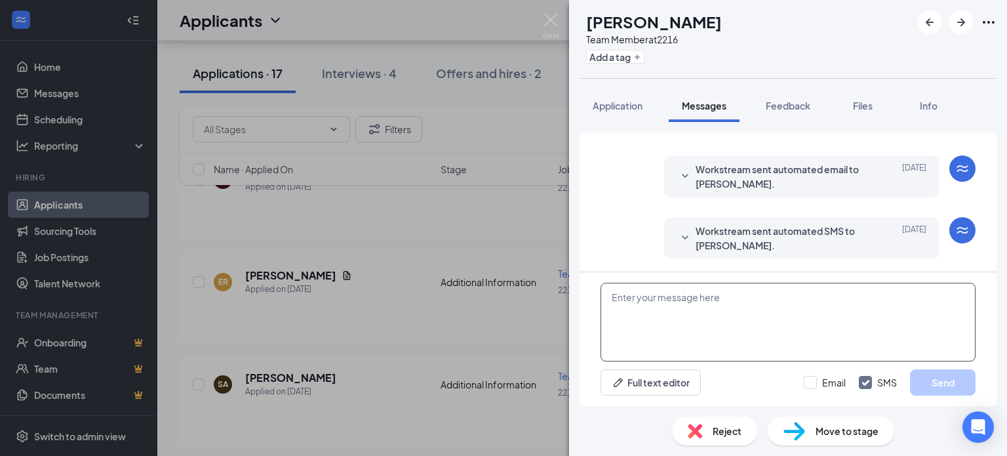
click at [705, 290] on textarea at bounding box center [787, 322] width 375 height 79
paste textarea "Hello, I am reaching out in regards to the email you put in with Smoothie King.…"
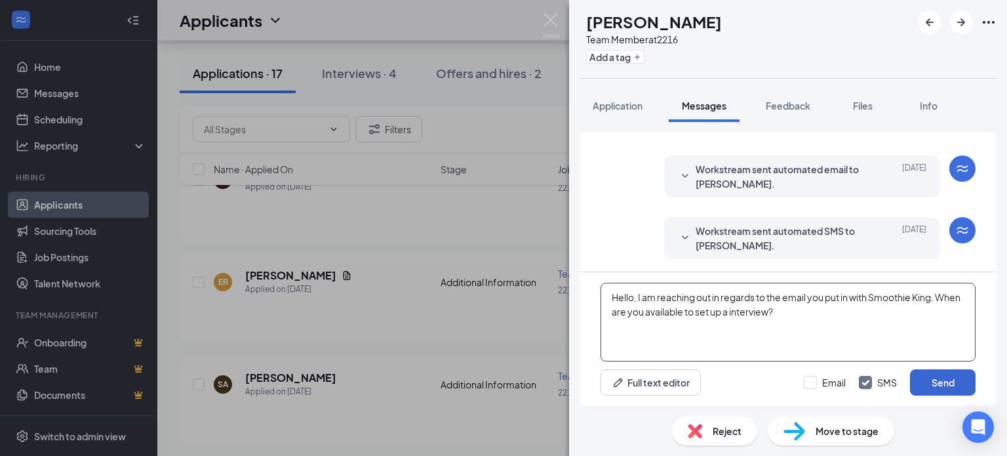
type textarea "Hello, I am reaching out in regards to the email you put in with Smoothie King.…"
click at [929, 378] on button "Send" at bounding box center [943, 382] width 66 height 26
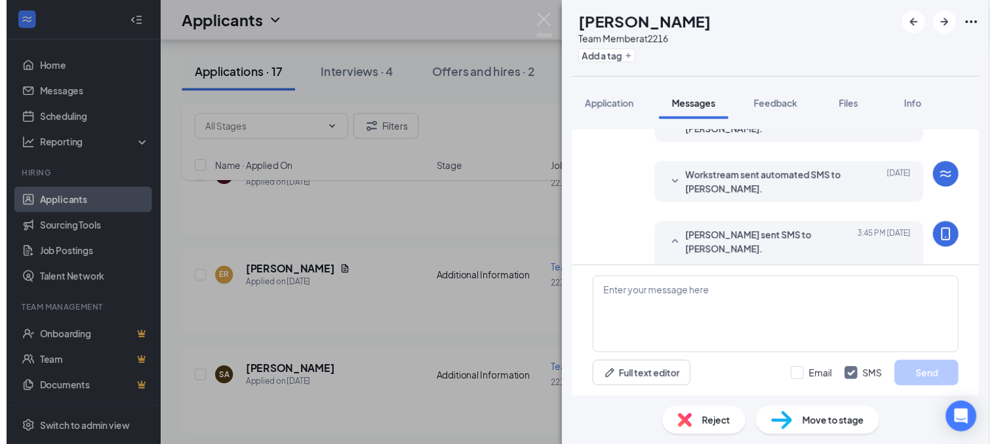
scroll to position [134, 0]
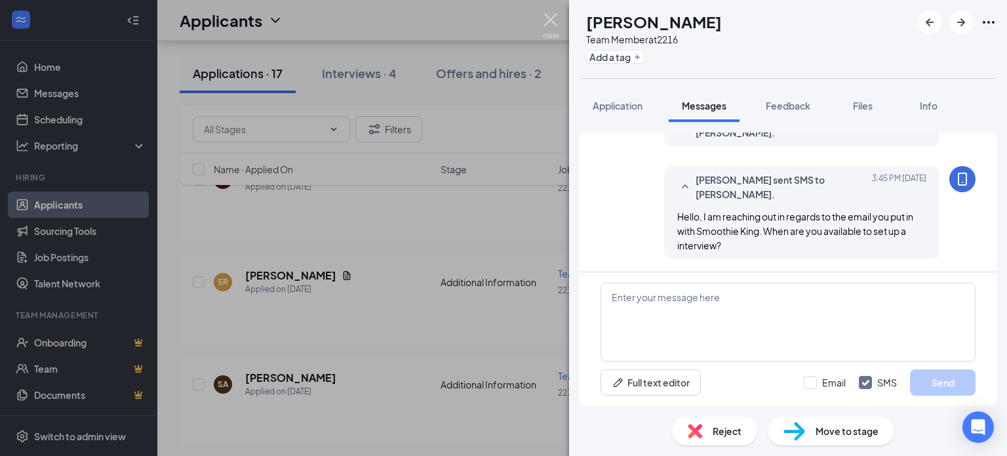
click at [555, 13] on img at bounding box center [551, 26] width 16 height 26
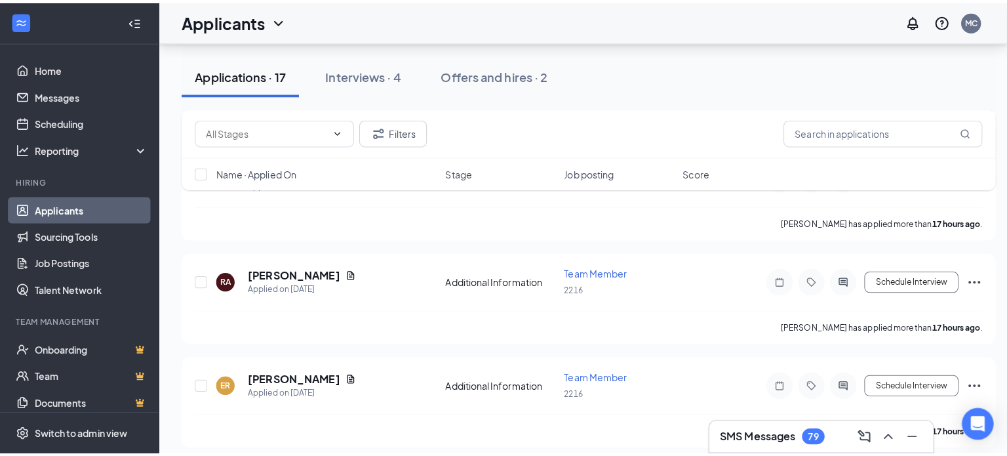
scroll to position [1154, 0]
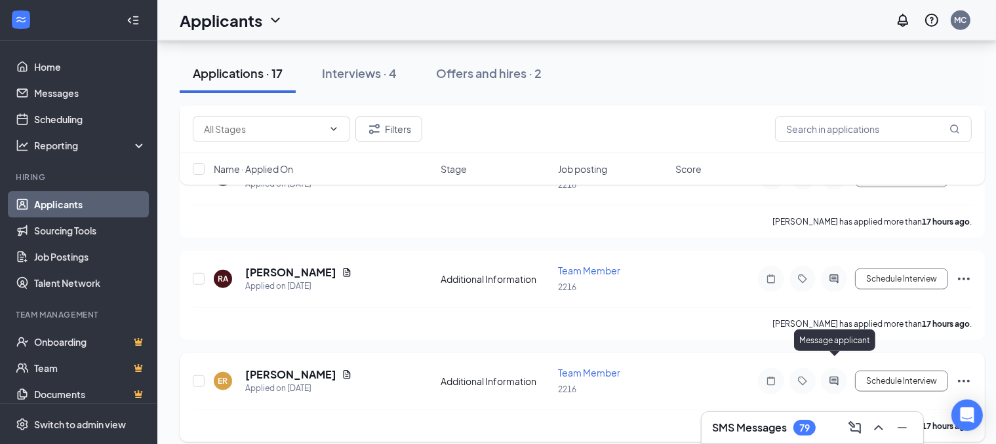
click at [832, 377] on icon "ActiveChat" at bounding box center [833, 381] width 9 height 9
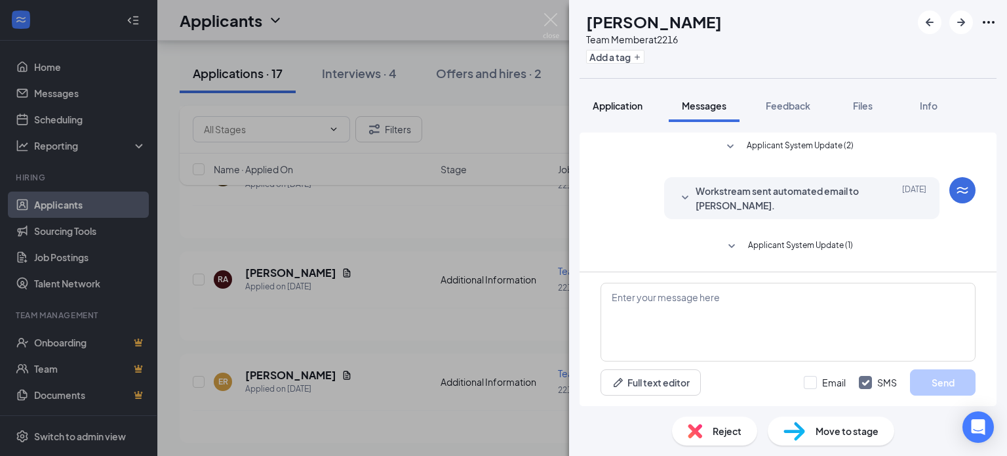
click at [611, 104] on span "Application" at bounding box center [618, 106] width 50 height 12
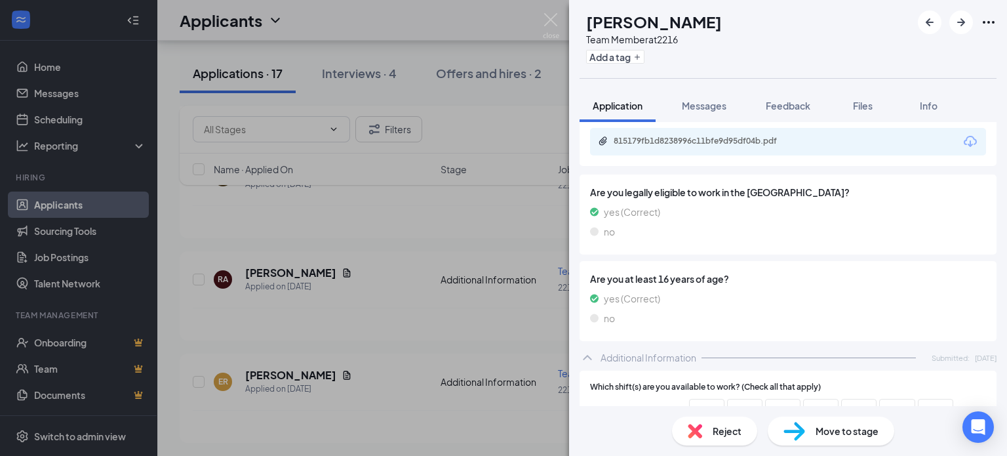
scroll to position [608, 0]
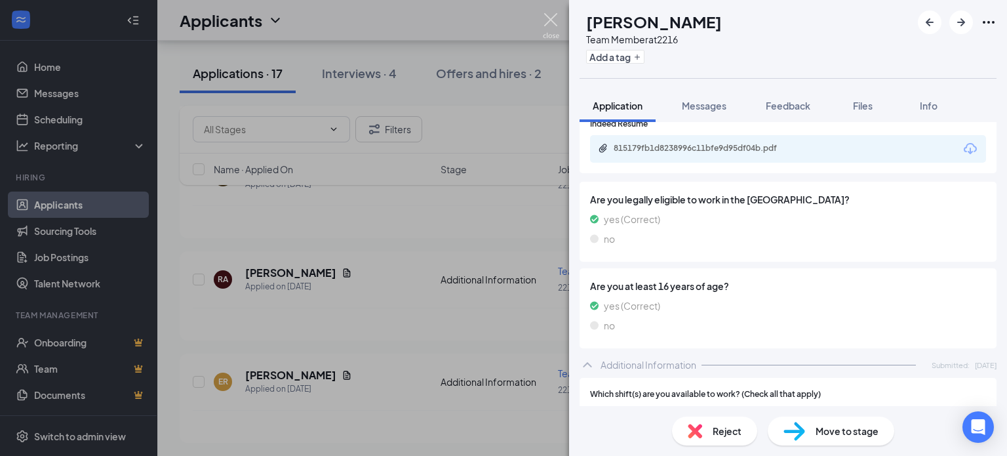
click at [557, 17] on img at bounding box center [551, 26] width 16 height 26
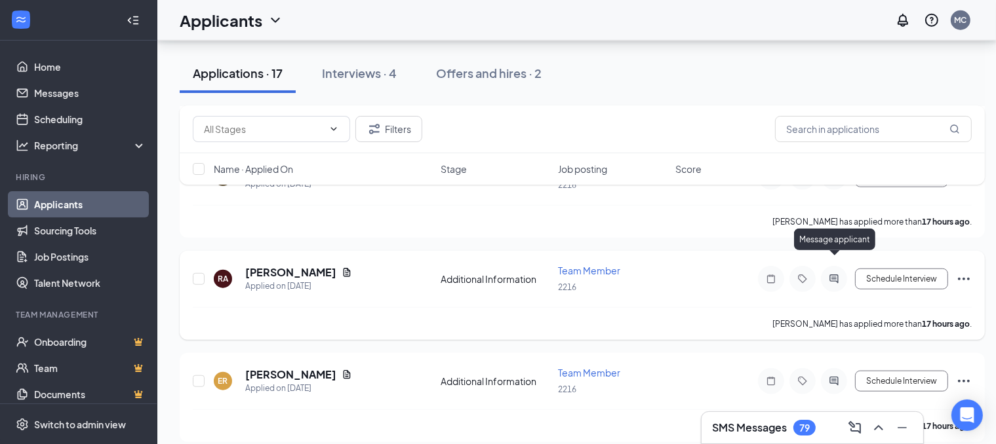
click at [832, 275] on icon "ActiveChat" at bounding box center [833, 279] width 9 height 9
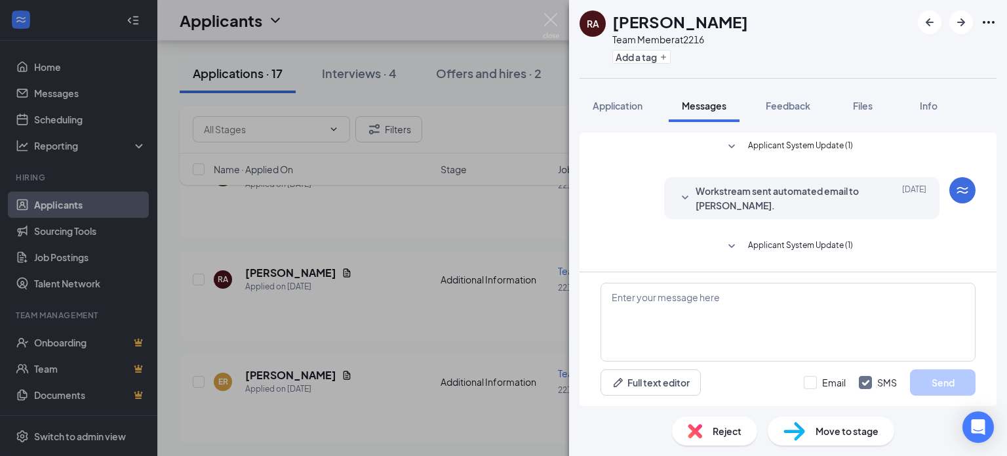
scroll to position [60, 0]
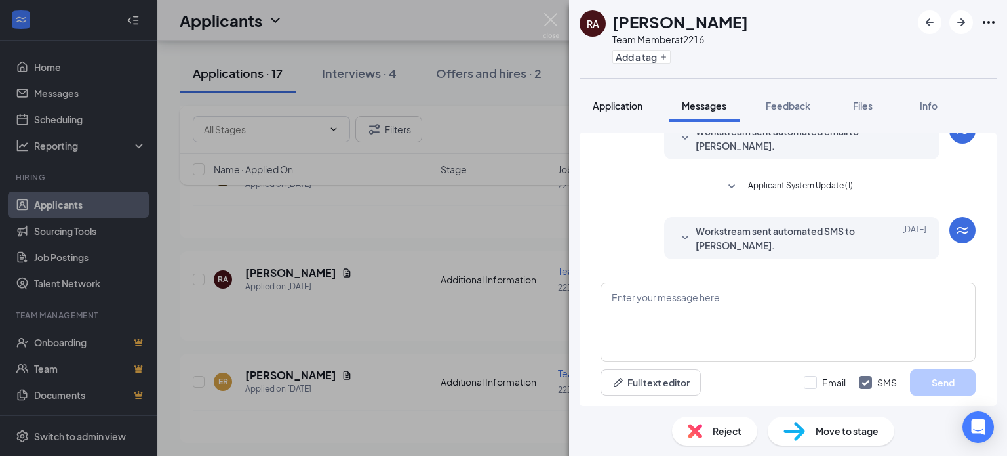
click at [617, 111] on span "Application" at bounding box center [618, 106] width 50 height 12
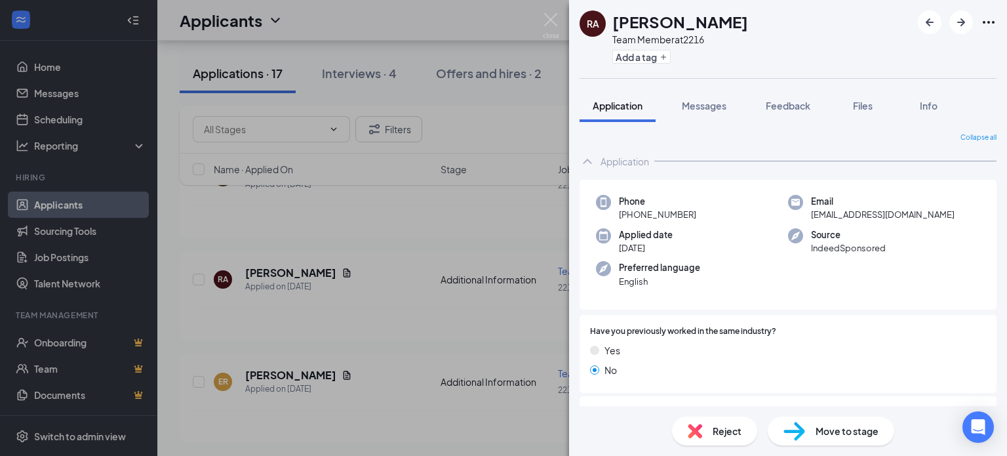
click at [560, 14] on div "RA [PERSON_NAME] Team Member at 2216 Add a tag Application Messages Feedback Fi…" at bounding box center [503, 228] width 1007 height 456
click at [548, 22] on img at bounding box center [551, 26] width 16 height 26
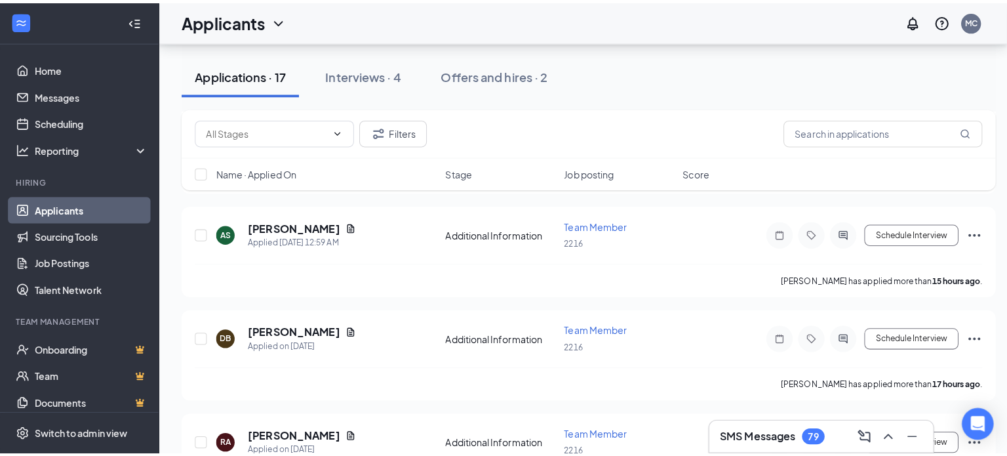
scroll to position [988, 0]
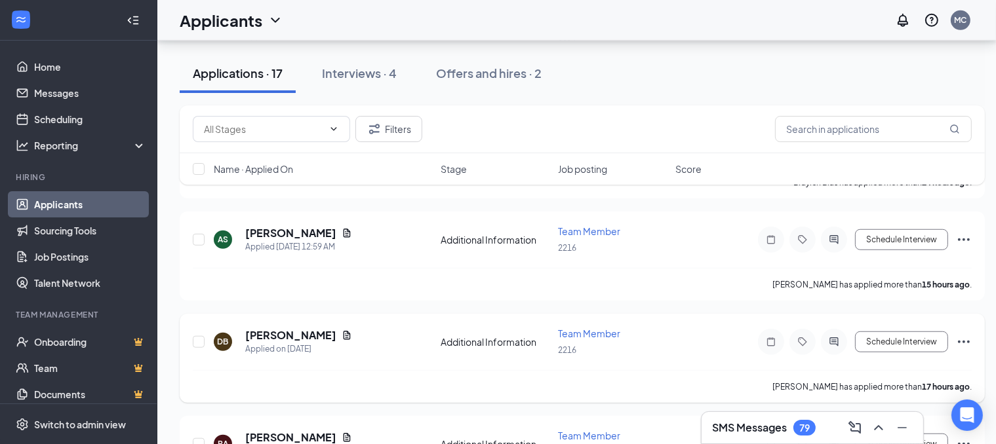
click at [830, 335] on div at bounding box center [834, 342] width 26 height 26
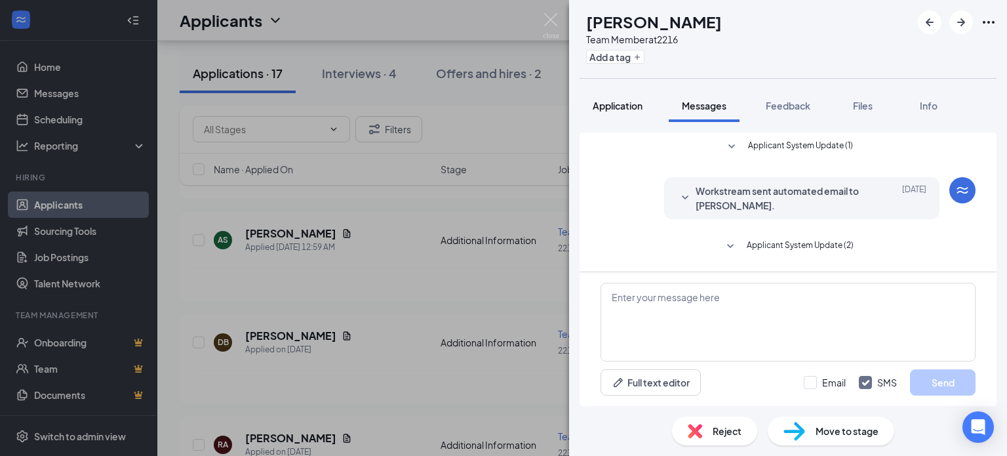
click at [637, 108] on span "Application" at bounding box center [618, 106] width 50 height 12
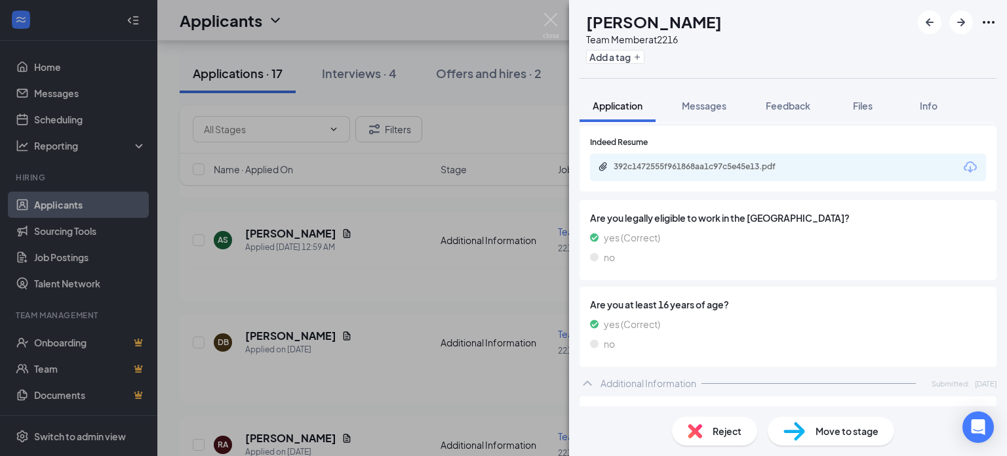
scroll to position [588, 0]
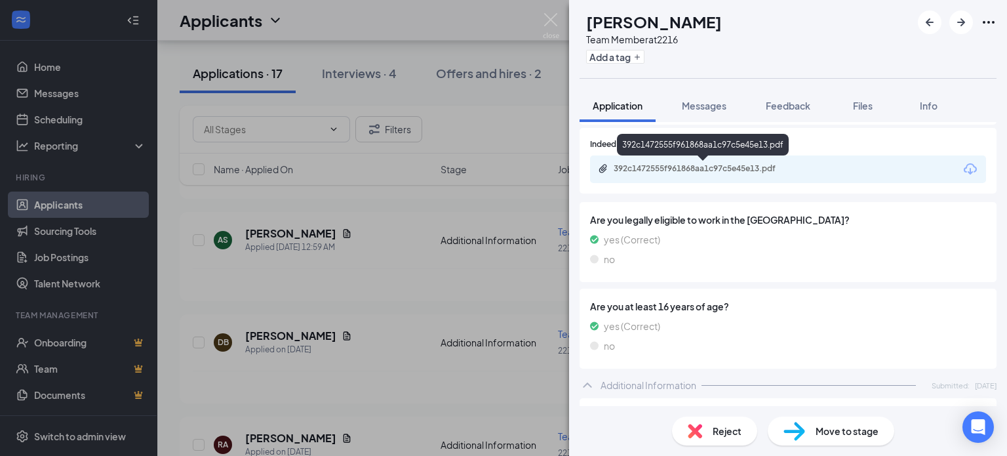
click at [684, 170] on div "392c1472555f961868aa1c97c5e45e13.pdf" at bounding box center [706, 168] width 184 height 10
click at [551, 20] on img at bounding box center [551, 26] width 16 height 26
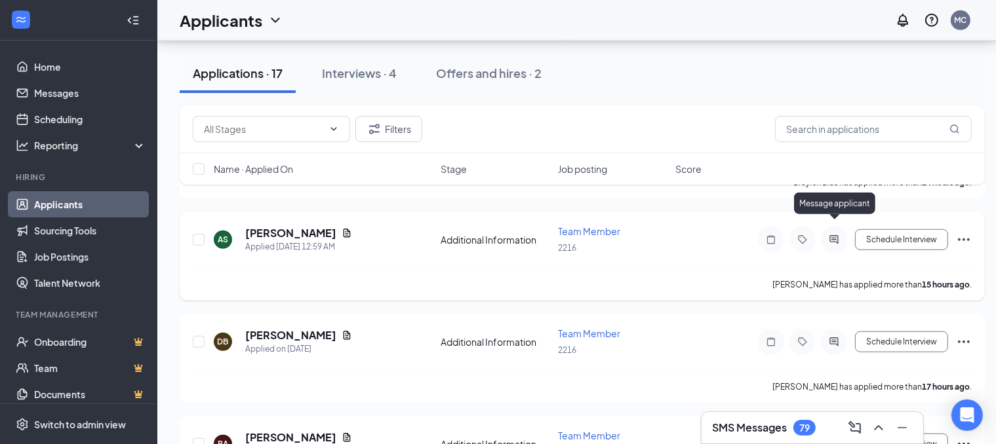
click at [829, 235] on icon "ActiveChat" at bounding box center [834, 240] width 16 height 10
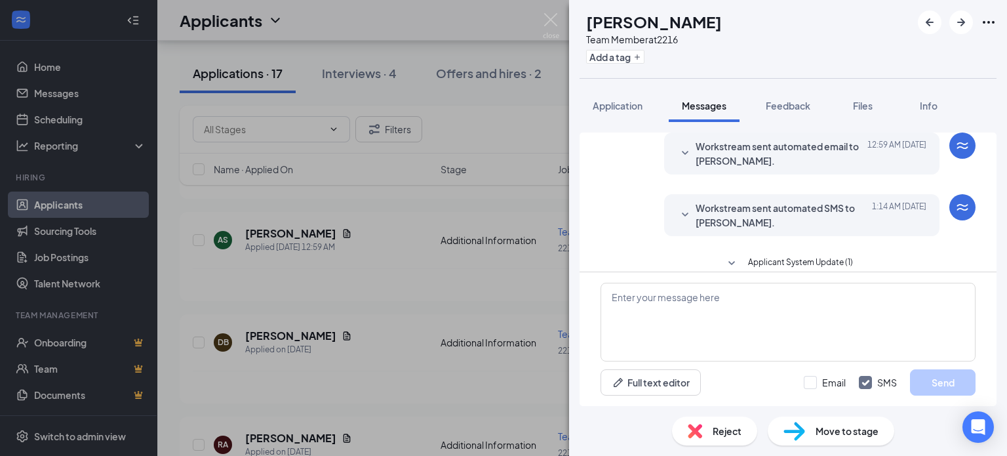
scroll to position [60, 0]
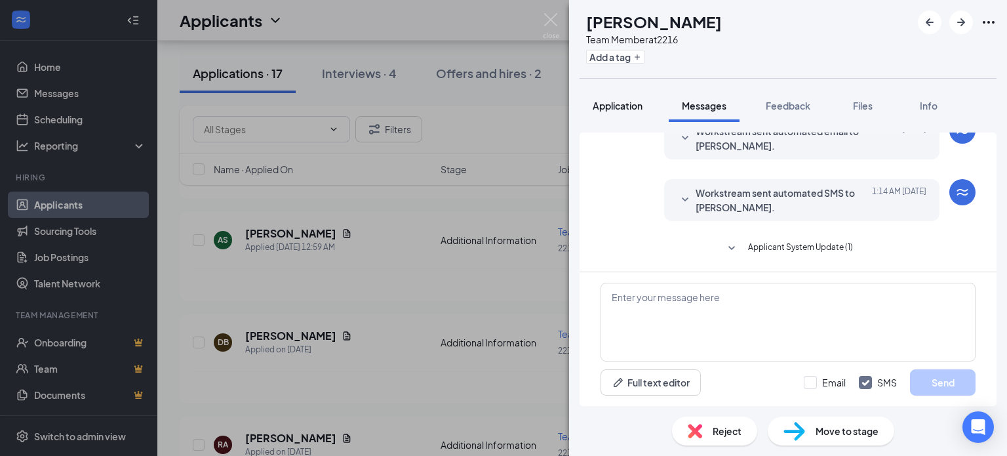
click at [642, 104] on span "Application" at bounding box center [618, 106] width 50 height 12
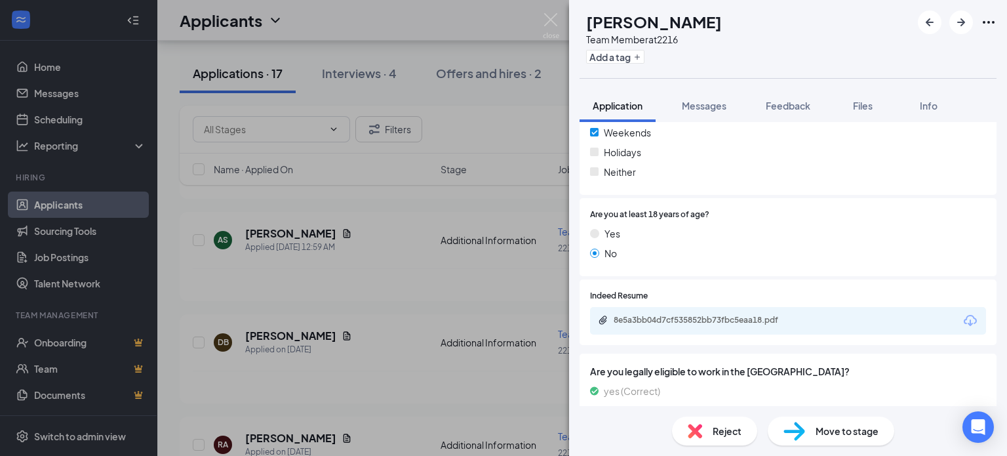
scroll to position [404, 0]
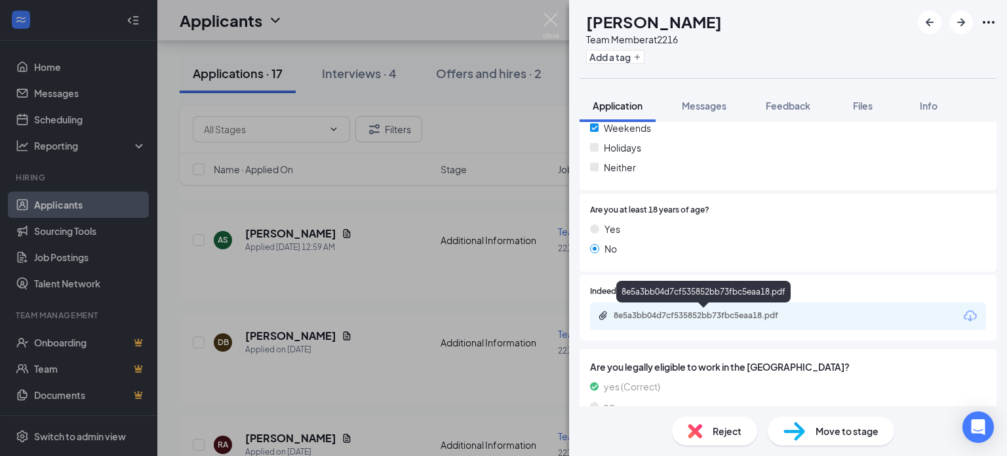
click at [770, 314] on div "8e5a3bb04d7cf535852bb73fbc5eaa18.pdf" at bounding box center [706, 315] width 184 height 10
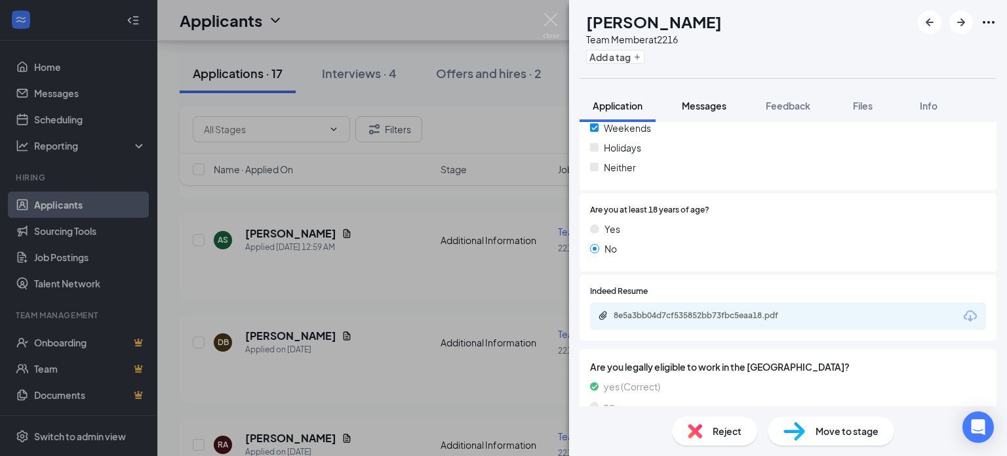
click at [715, 107] on span "Messages" at bounding box center [704, 106] width 45 height 12
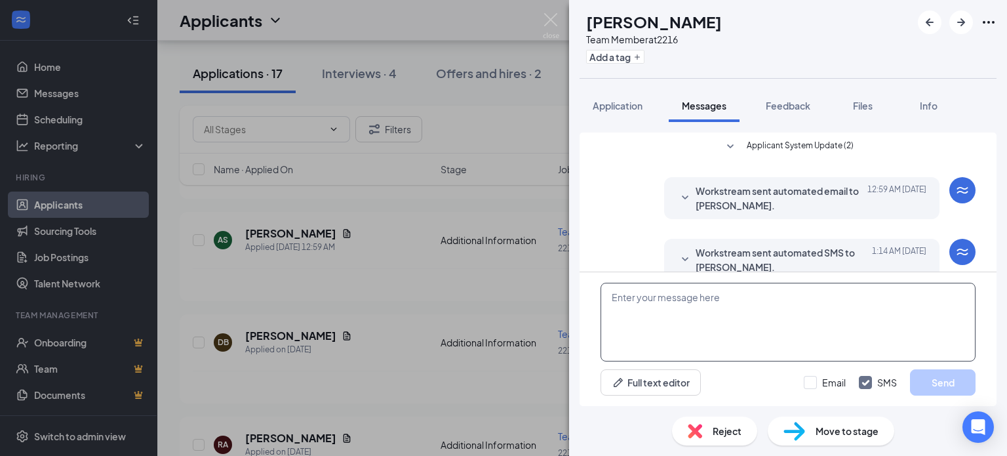
scroll to position [60, 0]
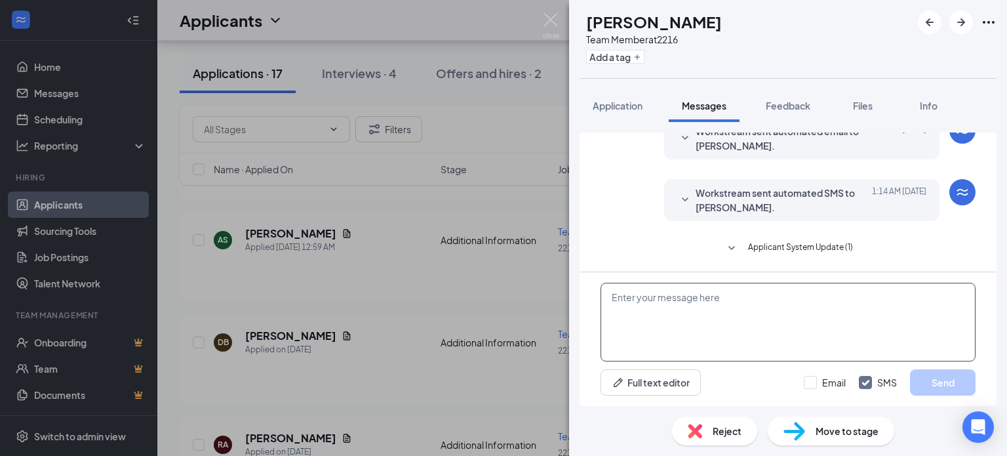
click at [687, 325] on textarea at bounding box center [787, 322] width 375 height 79
click at [688, 312] on textarea at bounding box center [787, 322] width 375 height 79
paste textarea "Hello, I am reaching out in regards to the email you put in with Smoothie King.…"
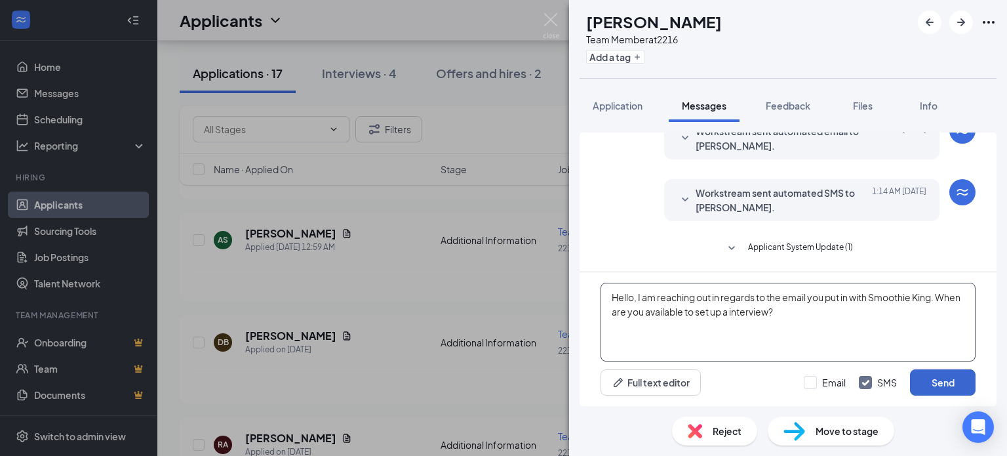
type textarea "Hello, I am reaching out in regards to the email you put in with Smoothie King.…"
click at [940, 380] on button "Send" at bounding box center [943, 382] width 66 height 26
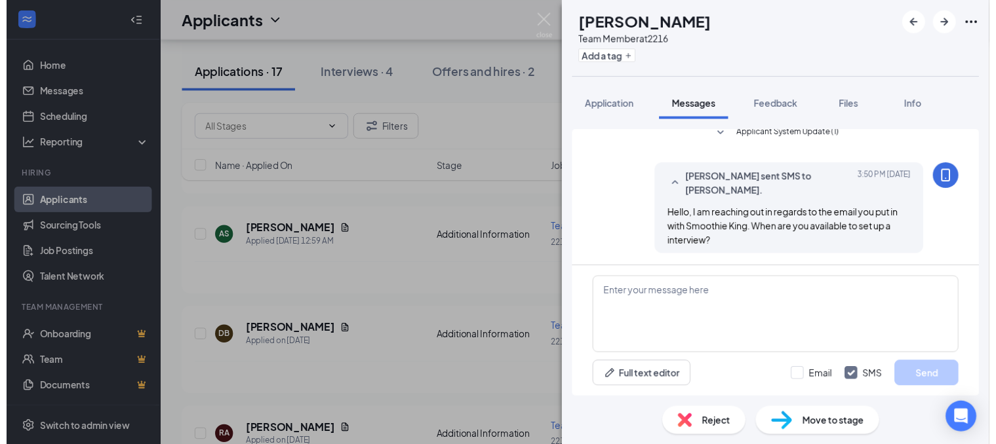
scroll to position [172, 0]
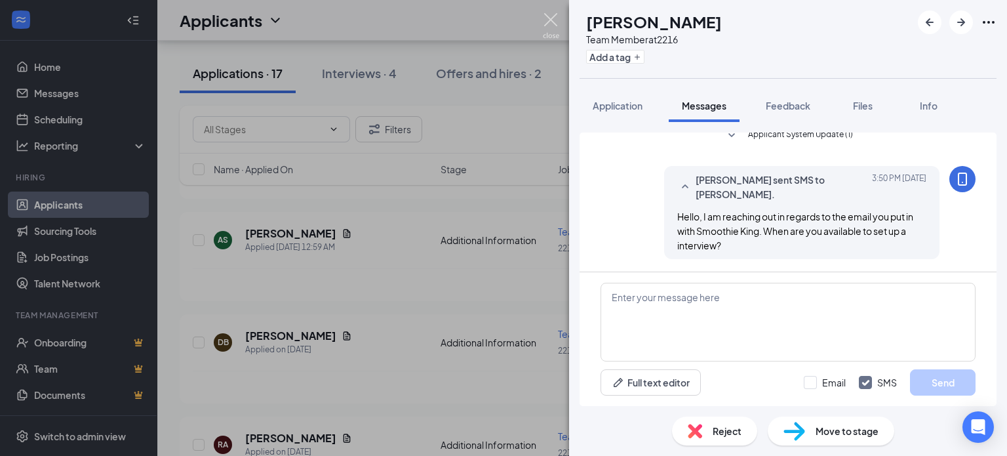
click at [556, 19] on img at bounding box center [551, 26] width 16 height 26
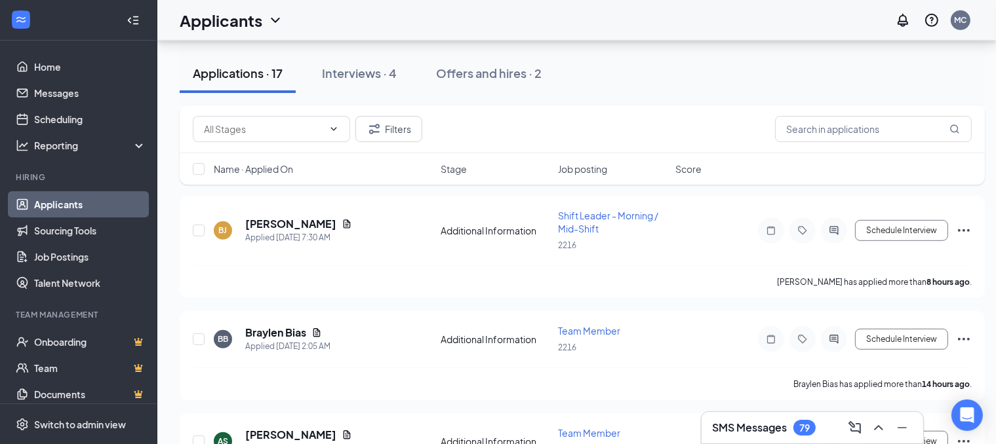
scroll to position [779, 0]
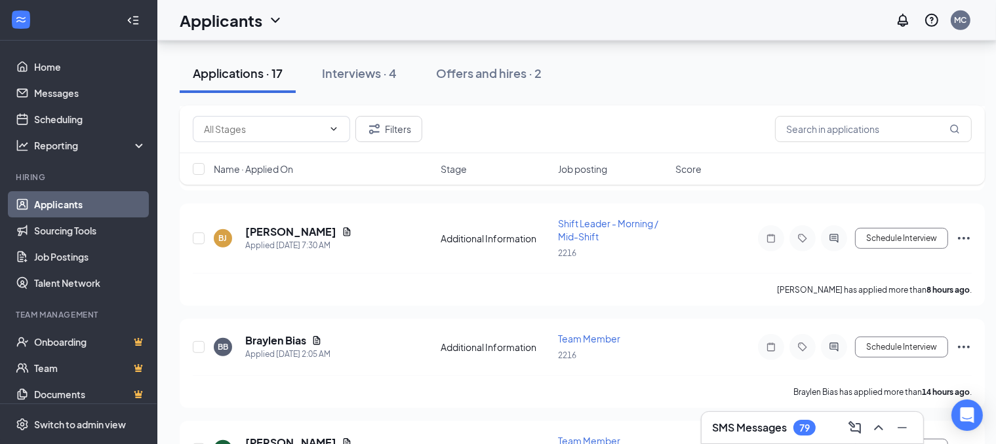
click at [989, 213] on div "2216 Change Applicants can't schedule interviews. Add your availability now App…" at bounding box center [582, 316] width 850 height 2109
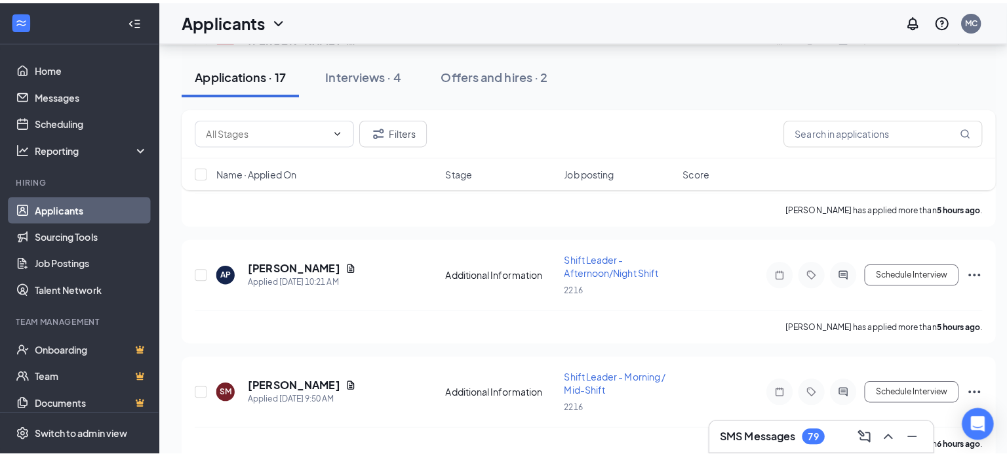
scroll to position [515, 0]
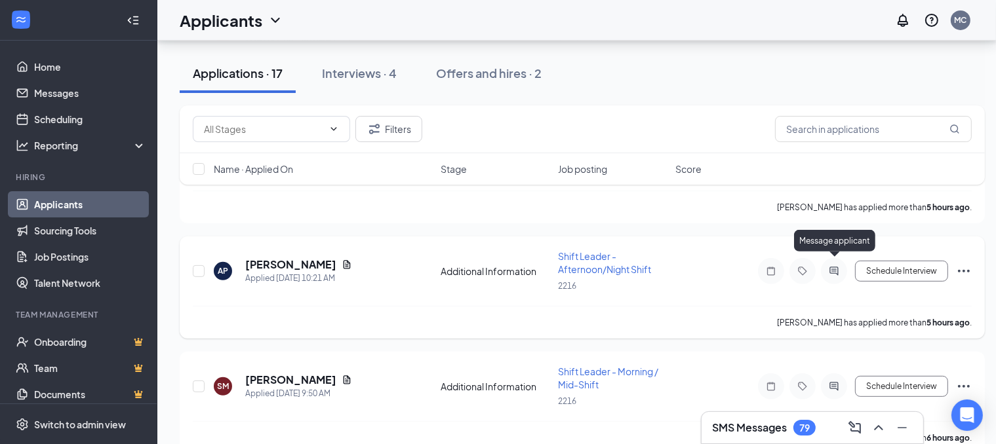
click at [830, 269] on icon "ActiveChat" at bounding box center [834, 271] width 16 height 10
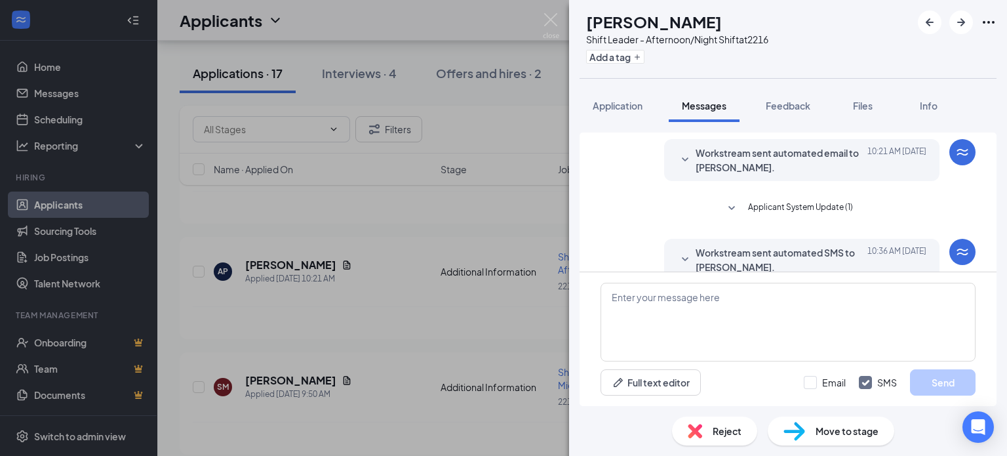
scroll to position [98, 0]
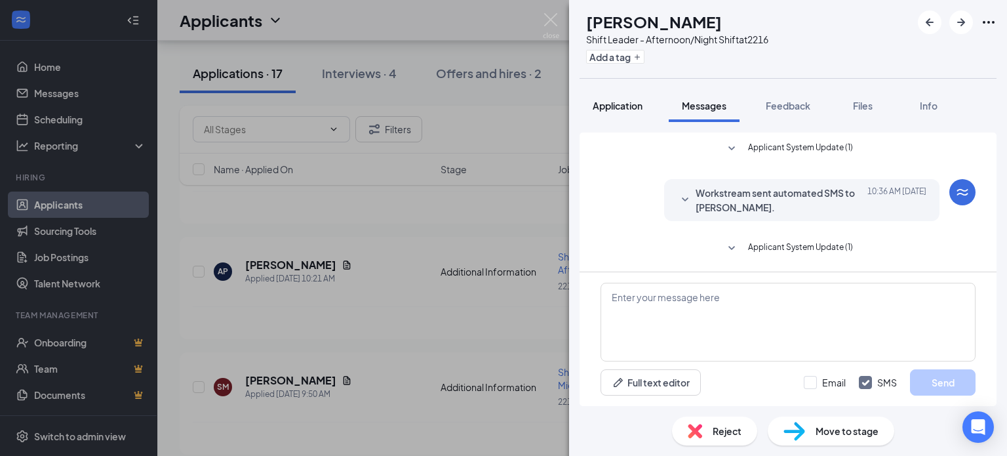
click at [616, 104] on span "Application" at bounding box center [618, 106] width 50 height 12
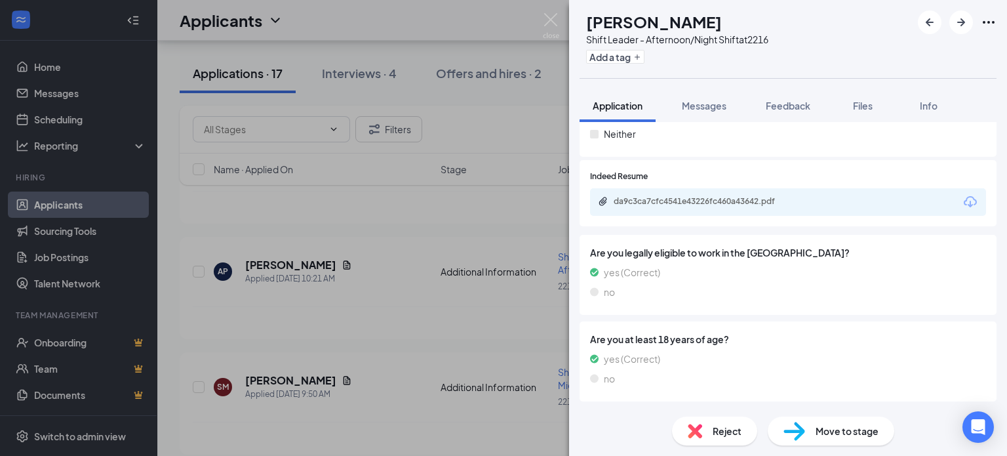
scroll to position [392, 0]
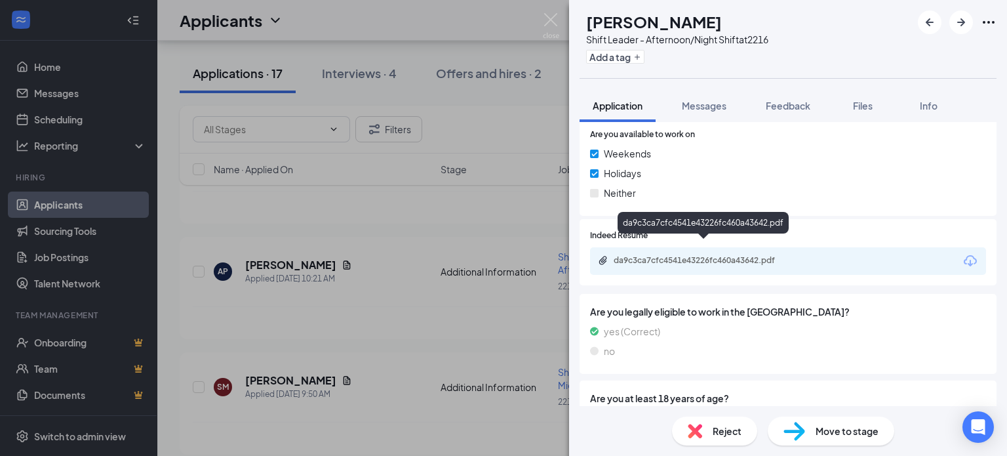
click at [686, 255] on div "da9c3ca7cfc4541e43226fc460a43642.pdf" at bounding box center [706, 260] width 184 height 10
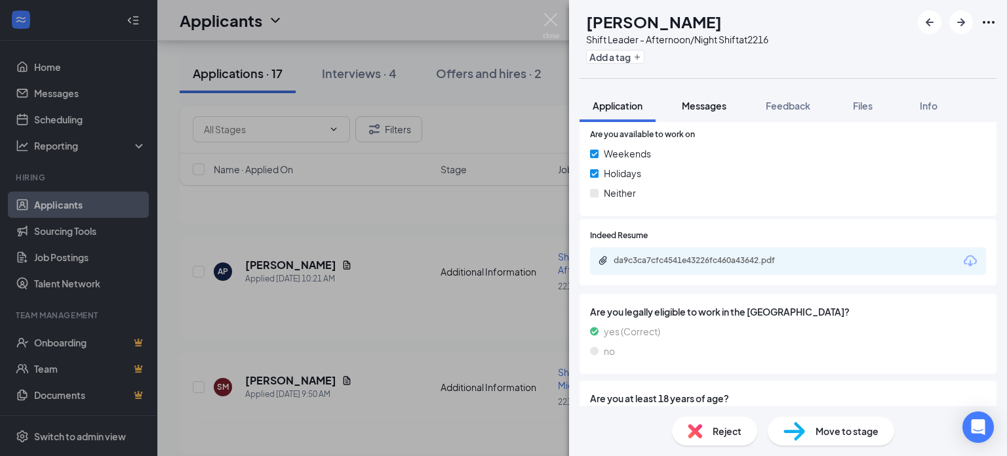
click at [720, 107] on span "Messages" at bounding box center [704, 106] width 45 height 12
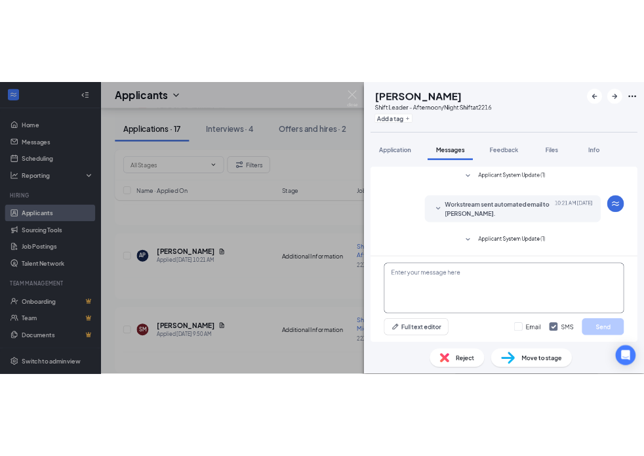
scroll to position [98, 0]
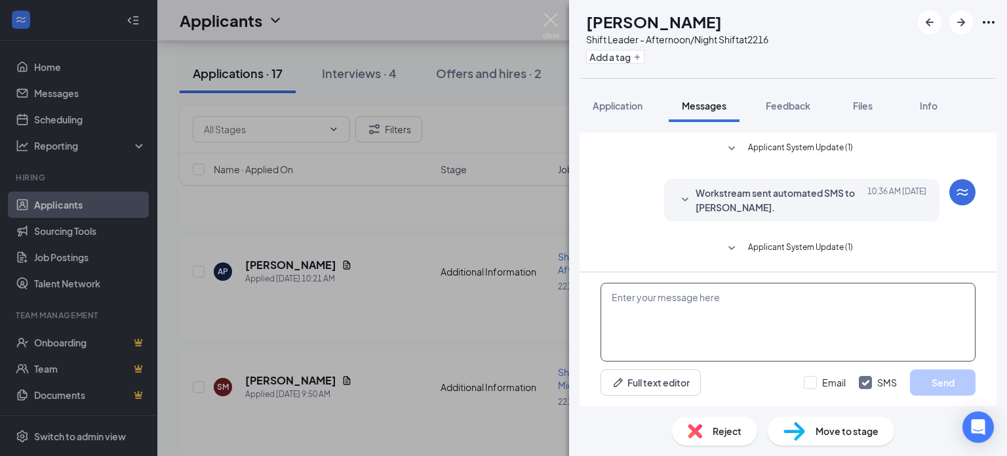
click at [629, 319] on textarea at bounding box center [787, 322] width 375 height 79
paste textarea "Hello, I am reaching out in regards to the email you put in with Smoothie King.…"
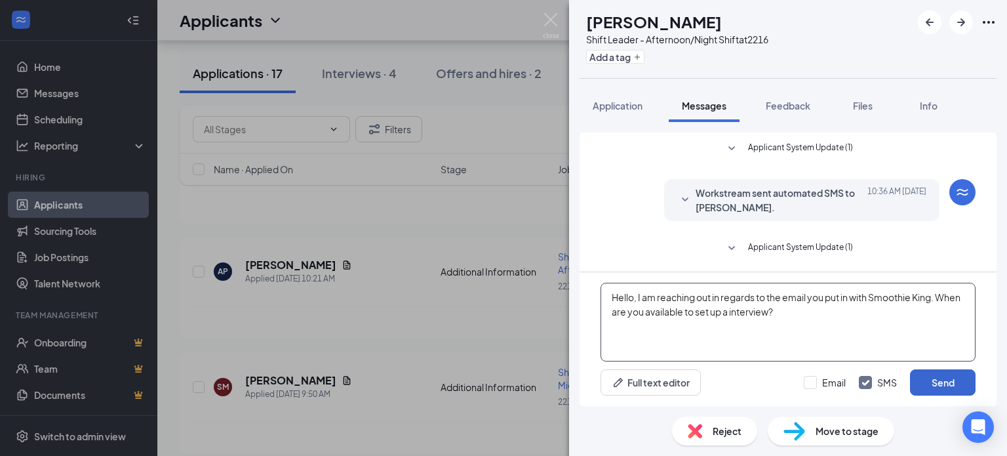
type textarea "Hello, I am reaching out in regards to the email you put in with Smoothie King.…"
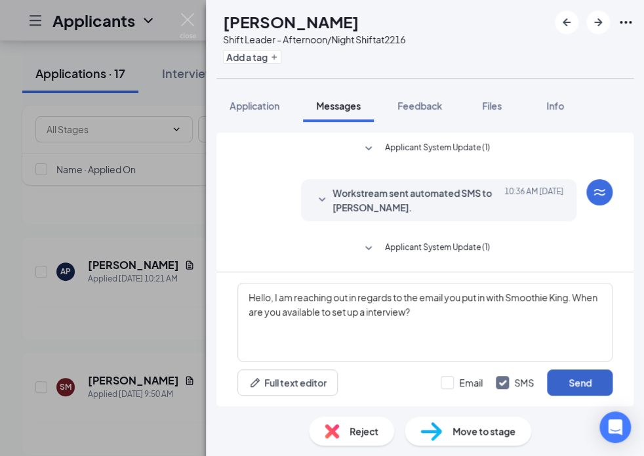
click at [589, 380] on button "Send" at bounding box center [580, 382] width 66 height 26
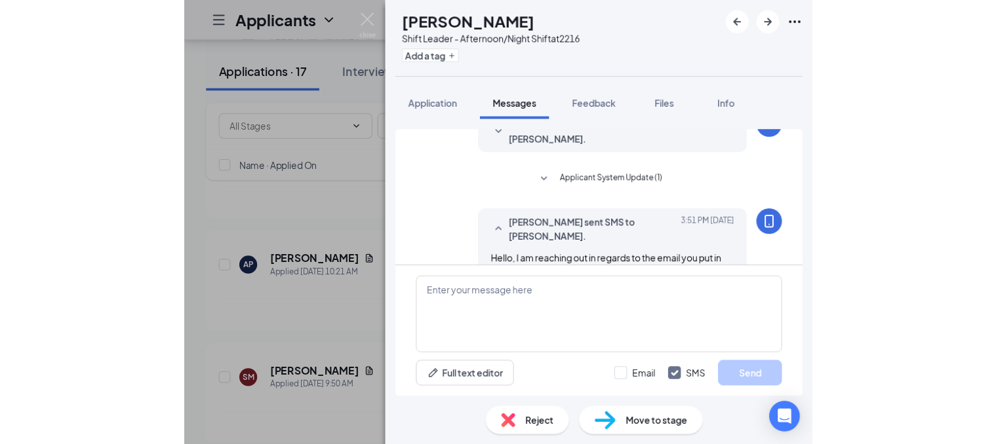
scroll to position [210, 0]
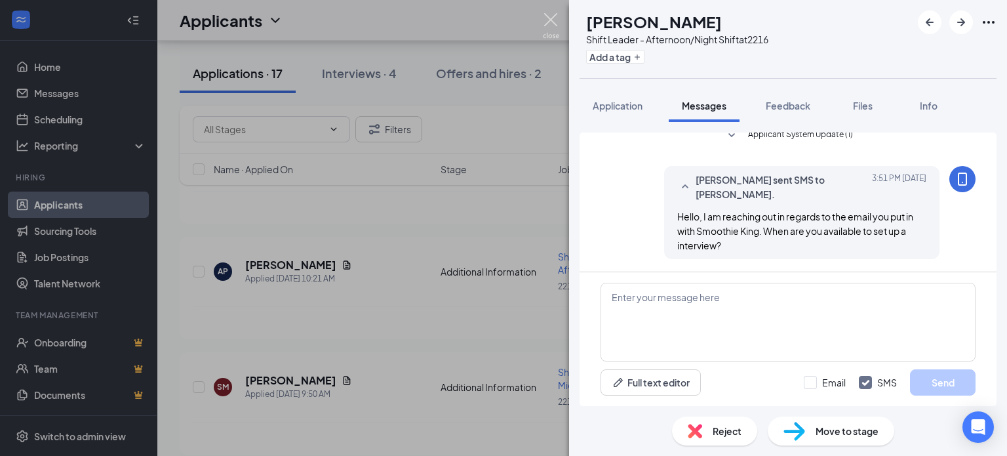
click at [553, 23] on img at bounding box center [551, 26] width 16 height 26
